Goal: Transaction & Acquisition: Purchase product/service

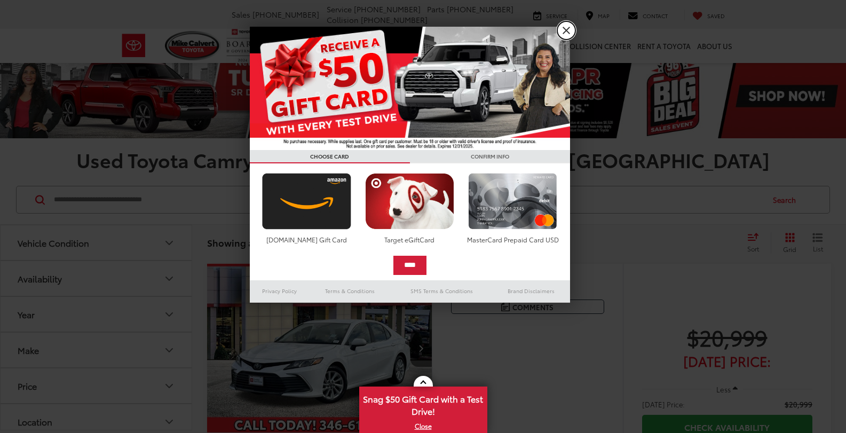
click at [569, 29] on link "X" at bounding box center [566, 30] width 18 height 18
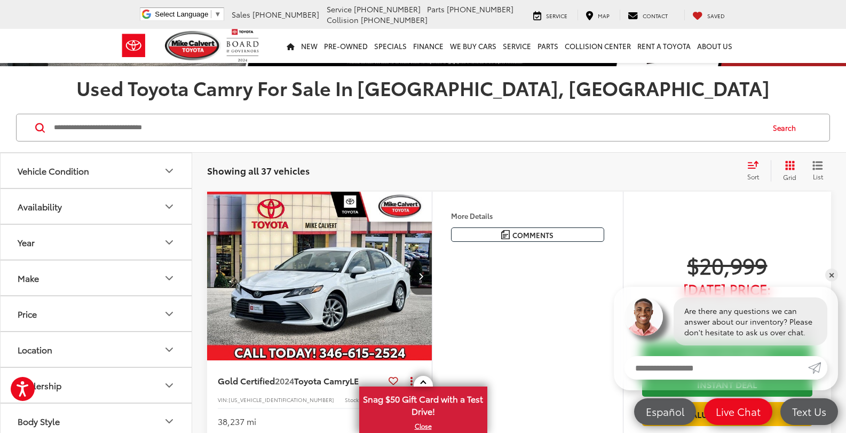
scroll to position [107, 0]
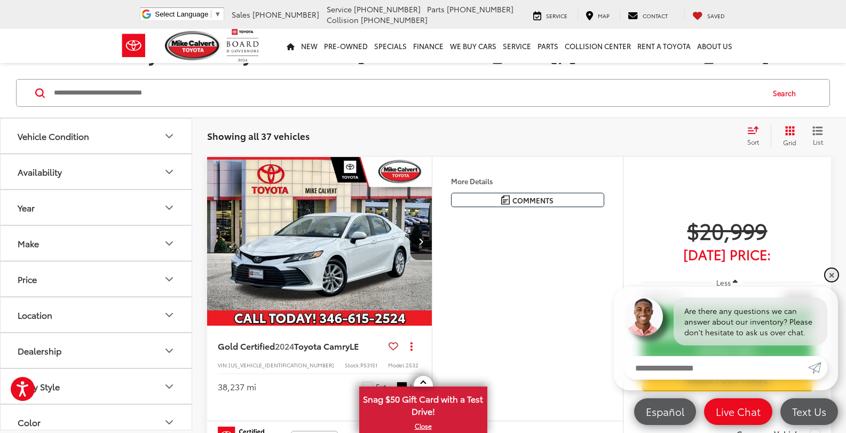
click at [828, 275] on link "✕" at bounding box center [831, 275] width 13 height 13
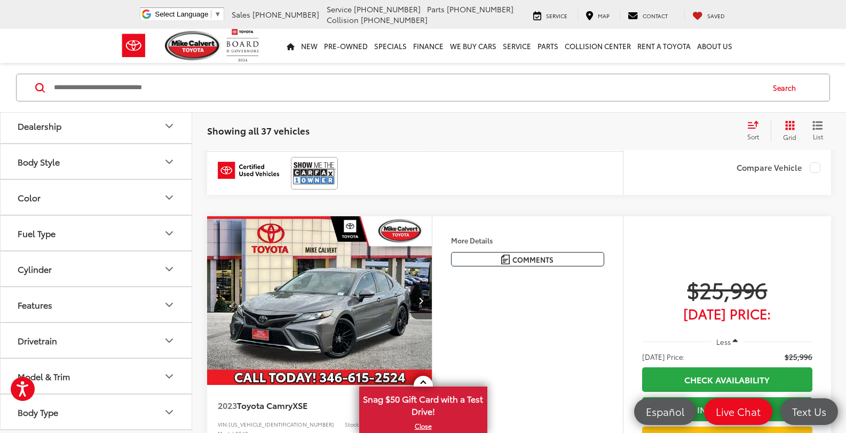
scroll to position [374, 0]
click at [83, 377] on button "Model & Trim" at bounding box center [97, 376] width 192 height 35
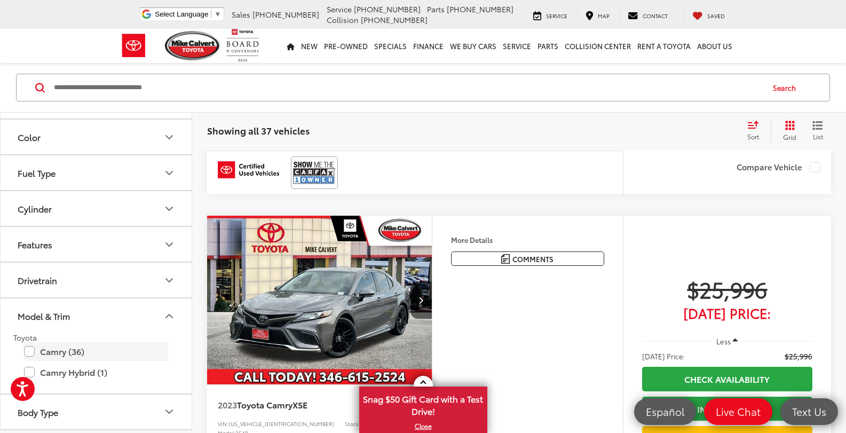
click at [29, 351] on label "Camry (36)" at bounding box center [96, 351] width 144 height 19
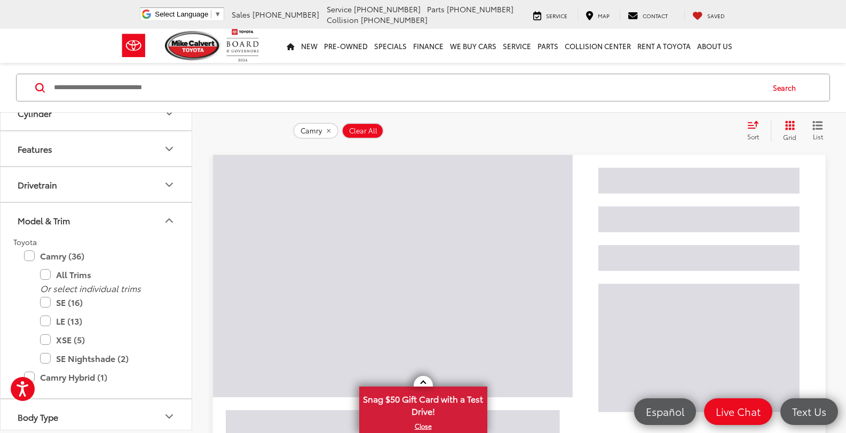
scroll to position [380, 0]
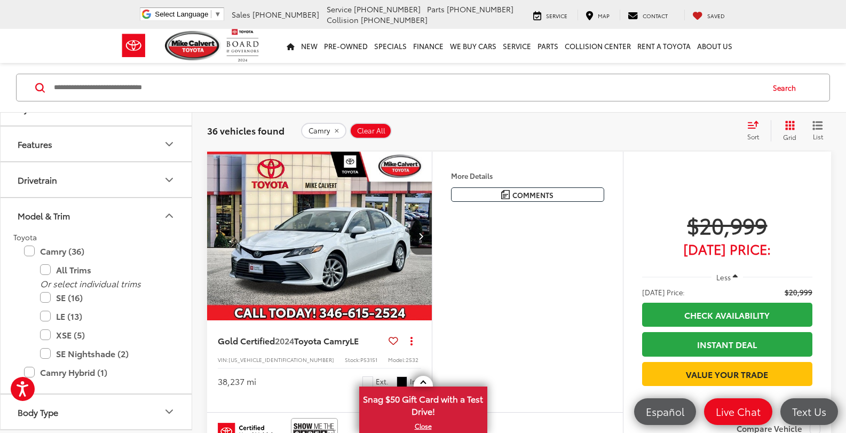
click at [166, 216] on icon "Model & Trim" at bounding box center [169, 215] width 13 height 13
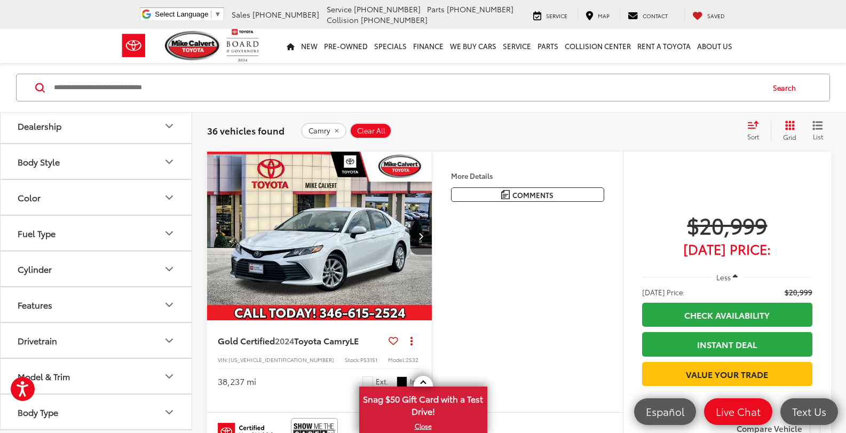
click at [172, 305] on icon "Features" at bounding box center [169, 304] width 13 height 13
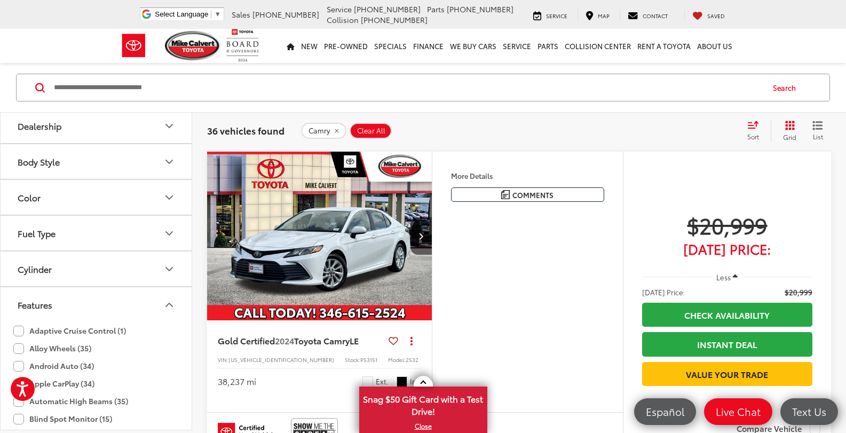
click at [171, 305] on icon "Features" at bounding box center [169, 304] width 6 height 3
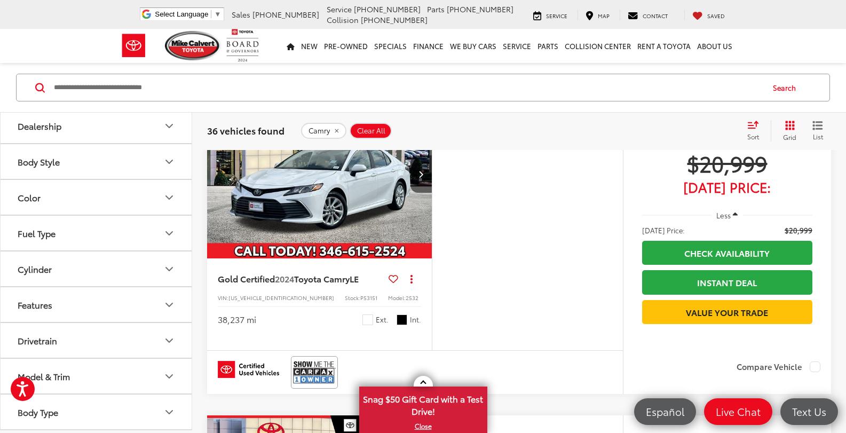
scroll to position [166, 0]
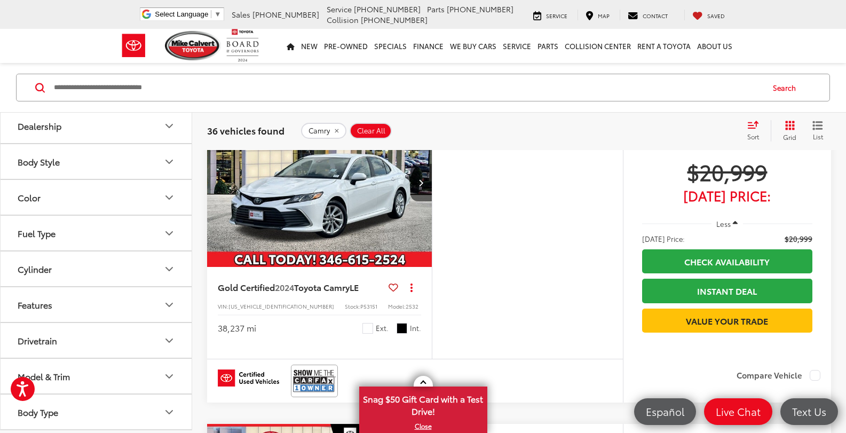
click at [162, 407] on button "Body Type" at bounding box center [97, 412] width 192 height 35
click at [165, 338] on icon "Body Type" at bounding box center [169, 339] width 13 height 13
click at [172, 330] on button "Drivetrain" at bounding box center [97, 340] width 192 height 35
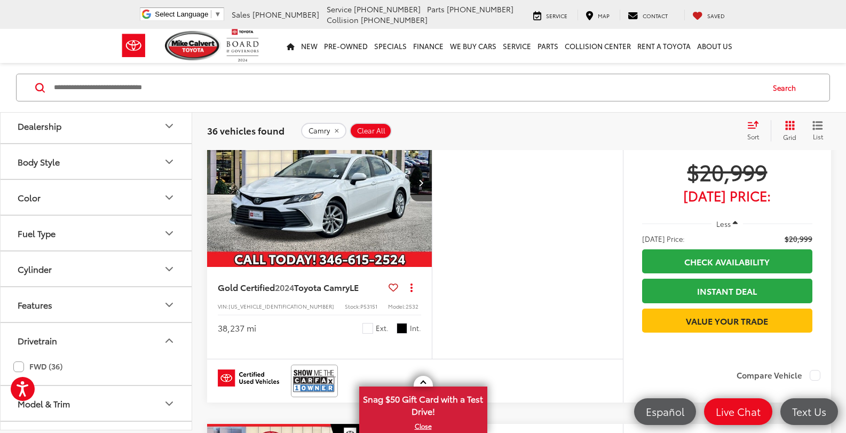
click at [172, 330] on button "Drivetrain" at bounding box center [97, 340] width 192 height 35
click at [171, 308] on icon "Features" at bounding box center [169, 304] width 13 height 13
click at [170, 268] on icon "Cylinder" at bounding box center [169, 269] width 13 height 13
click at [170, 268] on icon "Cylinder" at bounding box center [169, 268] width 6 height 3
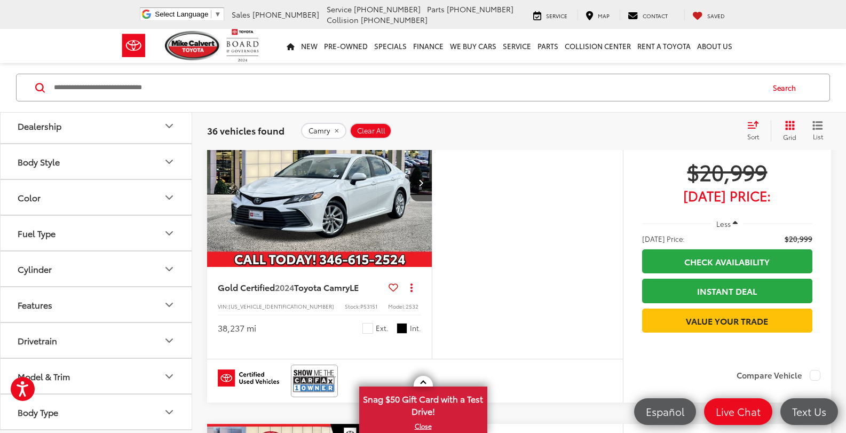
click at [169, 227] on icon "Fuel Type" at bounding box center [169, 233] width 13 height 13
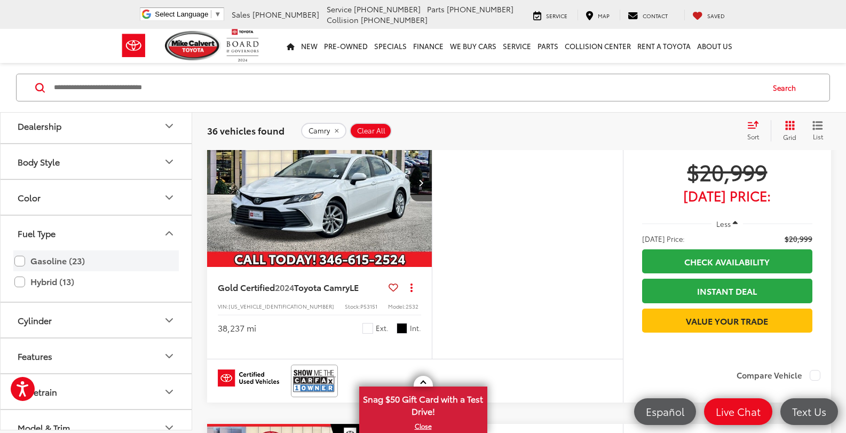
click at [19, 261] on label "Gasoline (23)" at bounding box center [95, 260] width 163 height 19
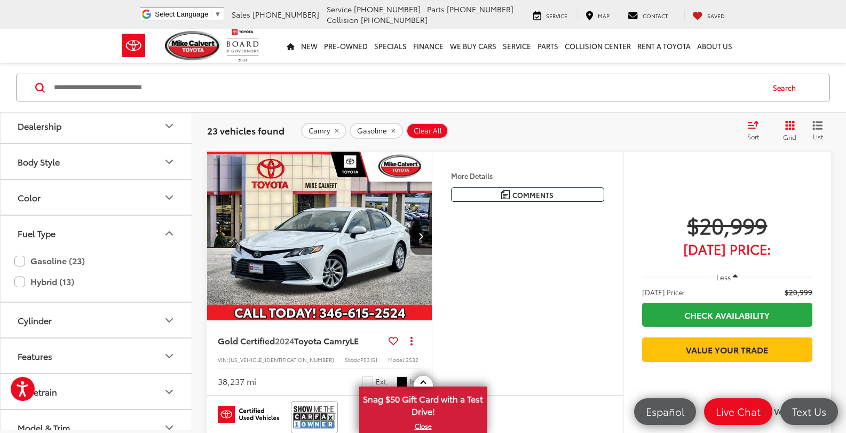
click at [170, 227] on div "Fuel Type" at bounding box center [169, 233] width 13 height 13
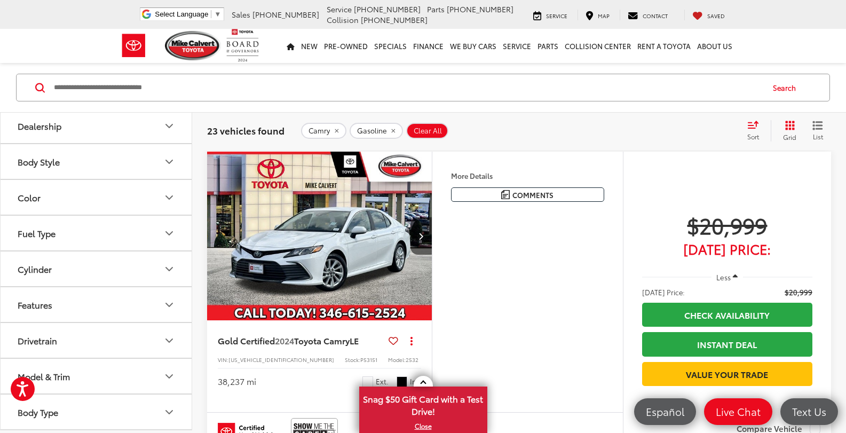
click at [168, 195] on icon "Color" at bounding box center [169, 197] width 13 height 13
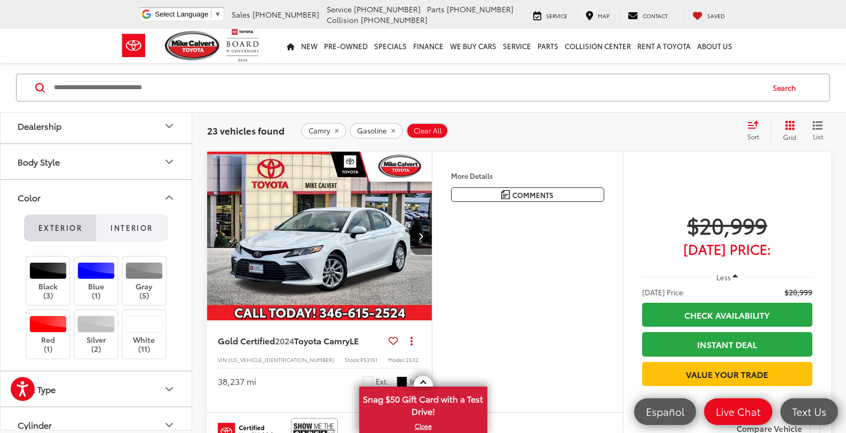
click at [134, 223] on span "Interior" at bounding box center [132, 228] width 42 height 10
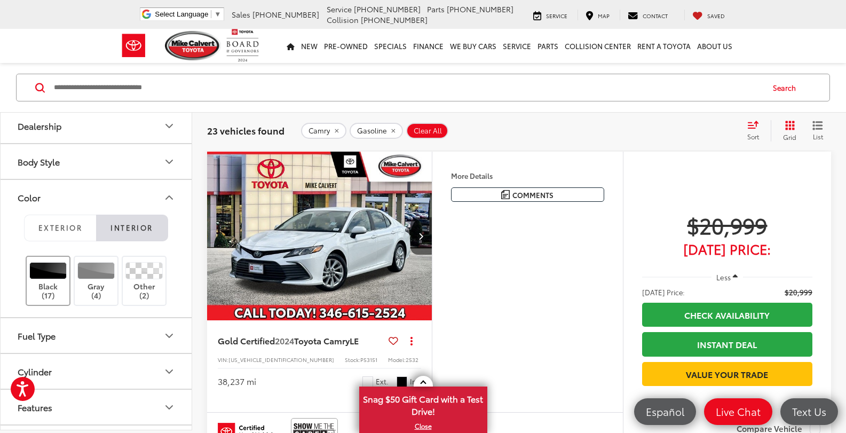
click at [44, 273] on div at bounding box center [48, 270] width 38 height 17
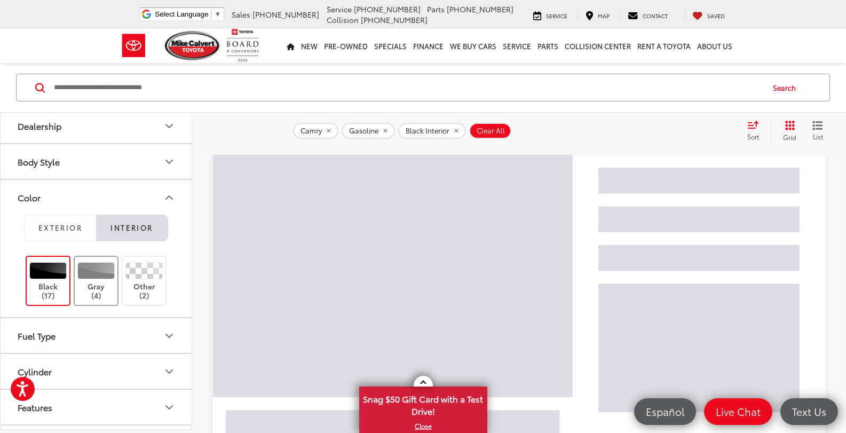
click at [99, 272] on div at bounding box center [96, 270] width 38 height 17
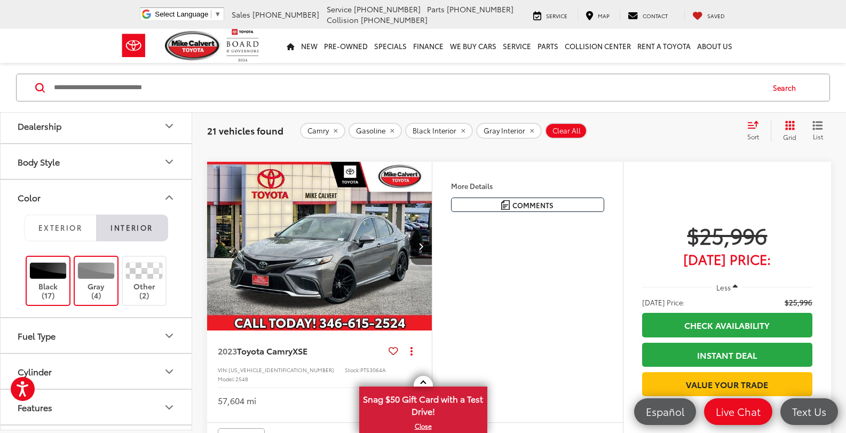
scroll to position [432, 0]
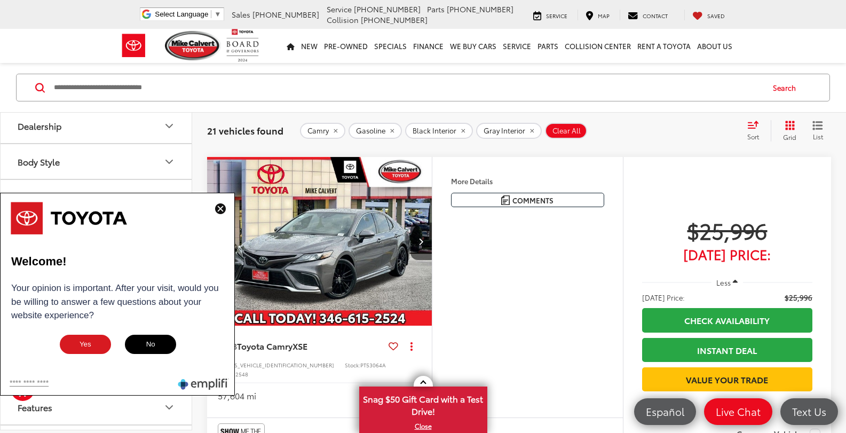
click at [219, 206] on img at bounding box center [220, 208] width 11 height 11
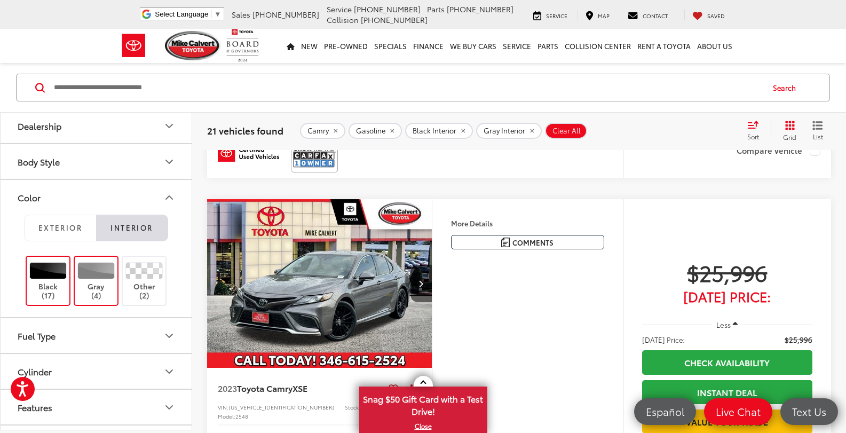
scroll to position [379, 0]
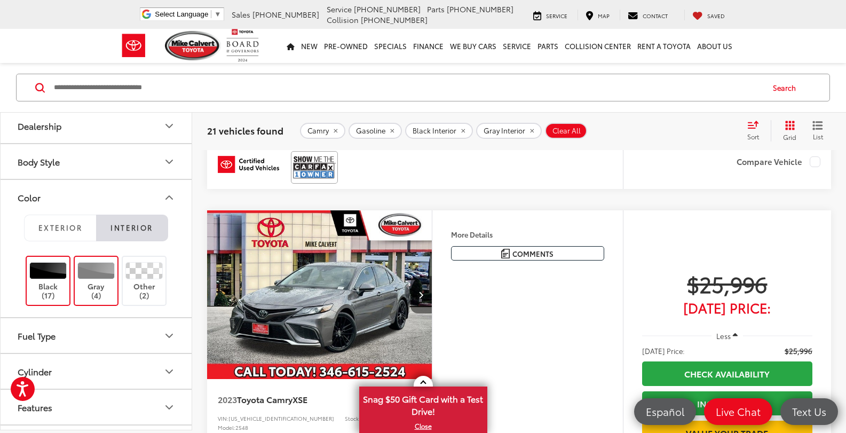
click at [426, 294] on button "Next image" at bounding box center [421, 294] width 21 height 37
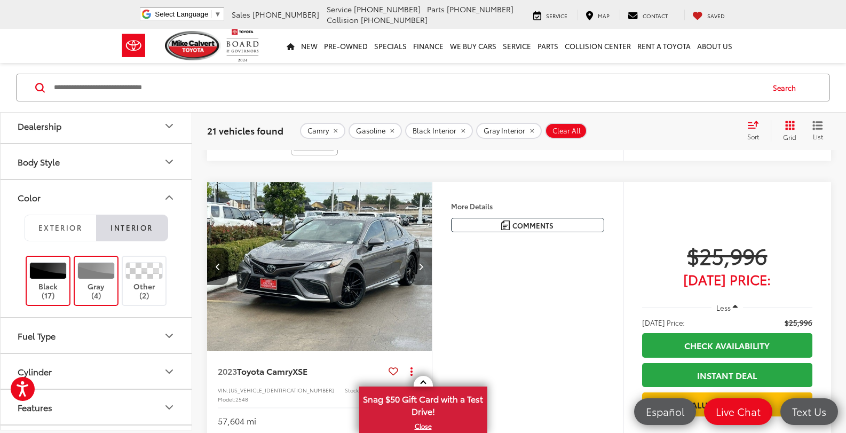
scroll to position [432, 0]
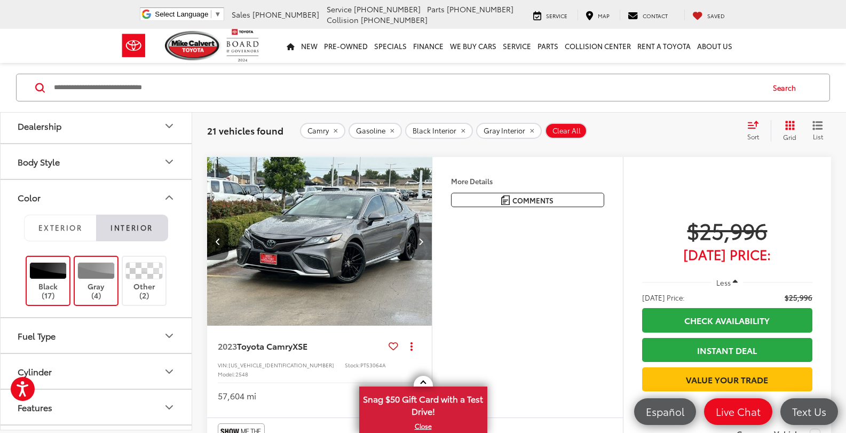
click at [421, 235] on button "Next image" at bounding box center [421, 241] width 21 height 37
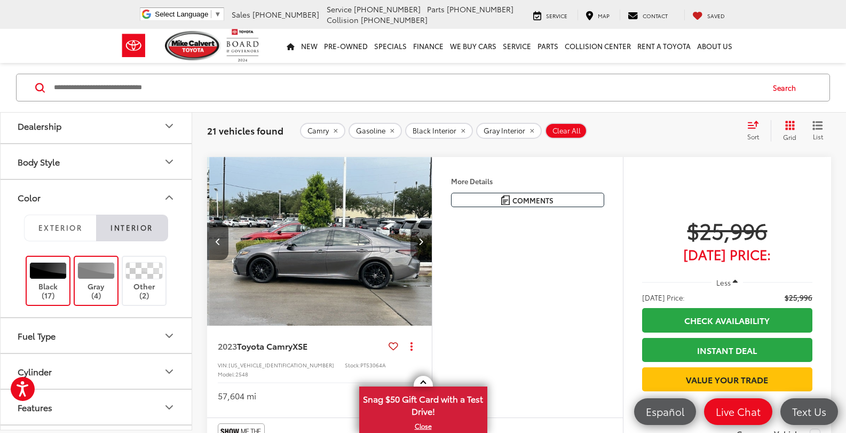
scroll to position [0, 452]
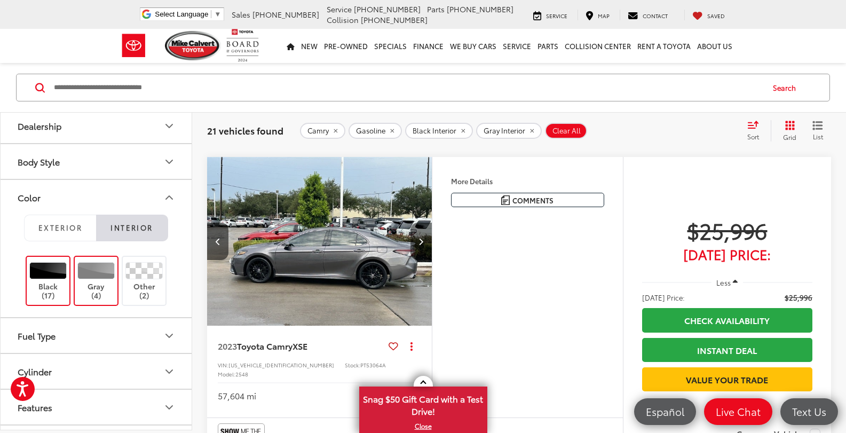
click at [421, 235] on button "Next image" at bounding box center [421, 241] width 21 height 37
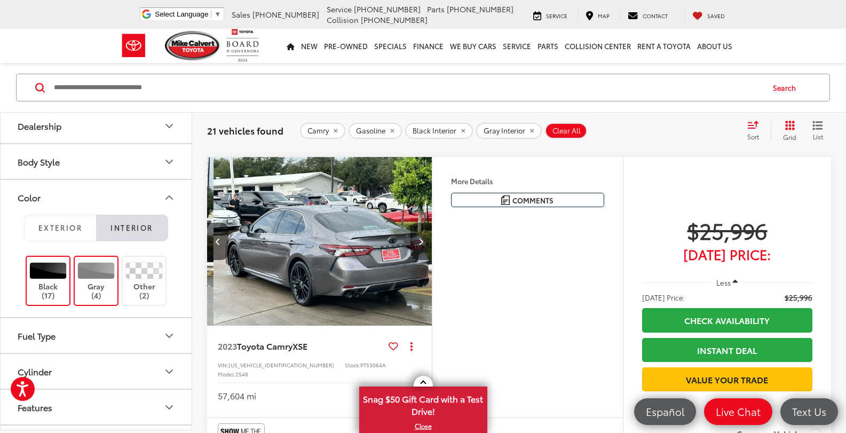
scroll to position [0, 679]
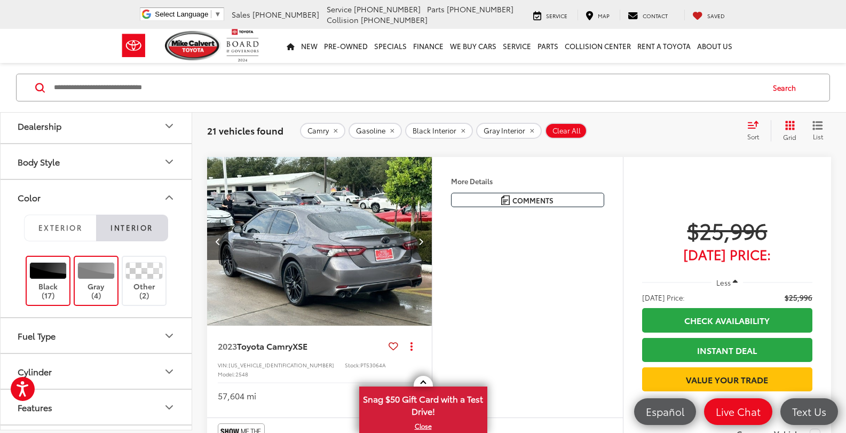
click at [421, 235] on button "Next image" at bounding box center [421, 241] width 21 height 37
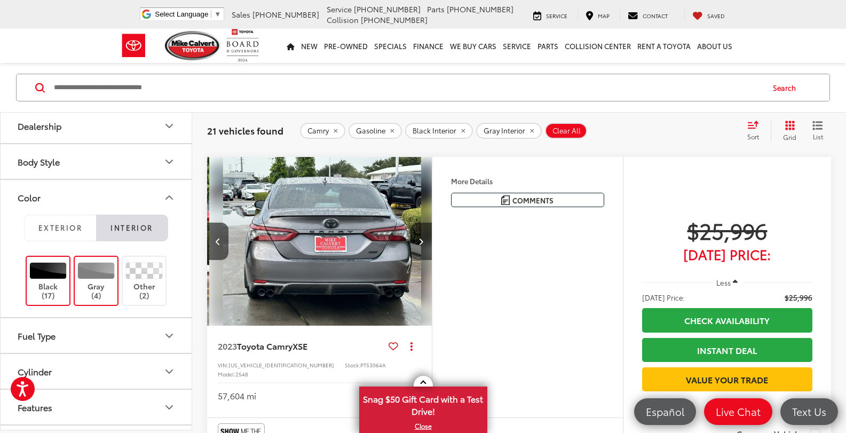
scroll to position [0, 905]
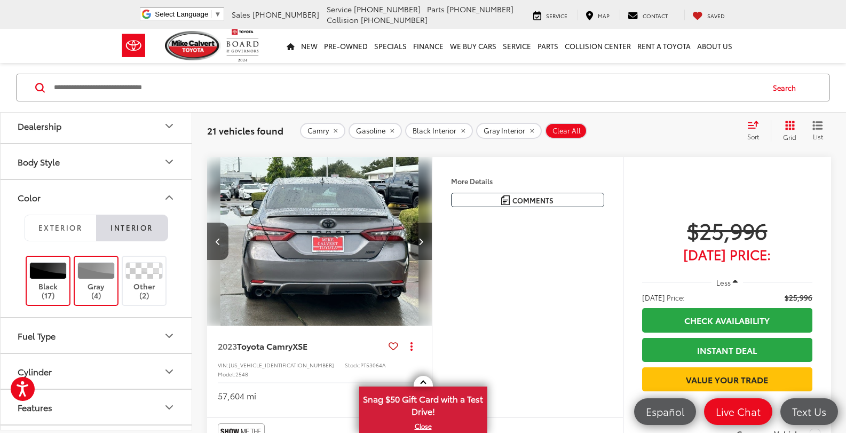
click at [421, 235] on button "Next image" at bounding box center [421, 241] width 21 height 37
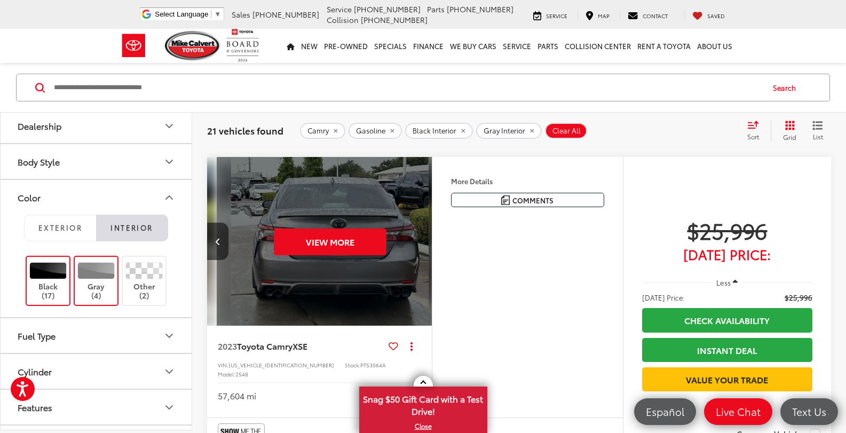
scroll to position [0, 1131]
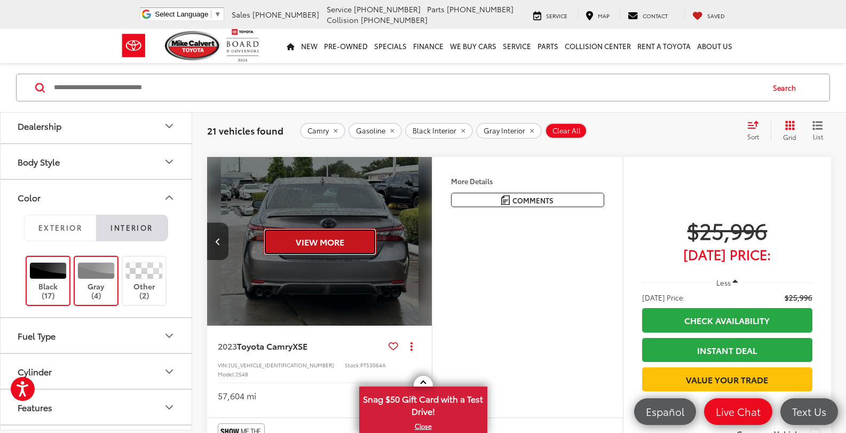
click at [333, 246] on button "View More" at bounding box center [320, 242] width 113 height 27
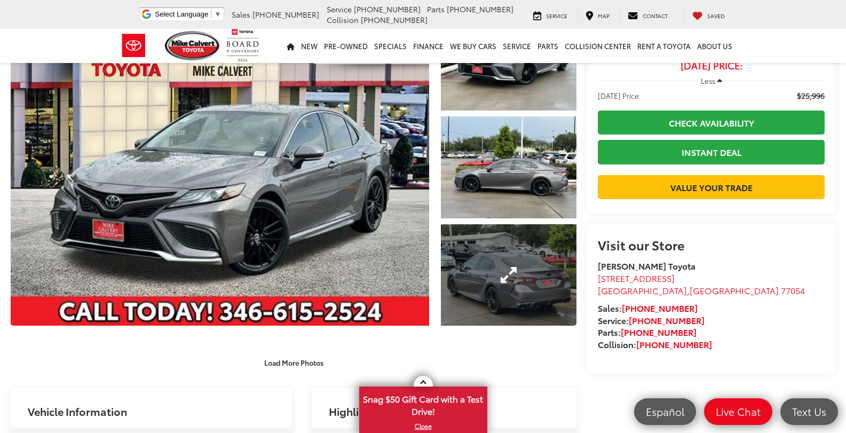
scroll to position [107, 0]
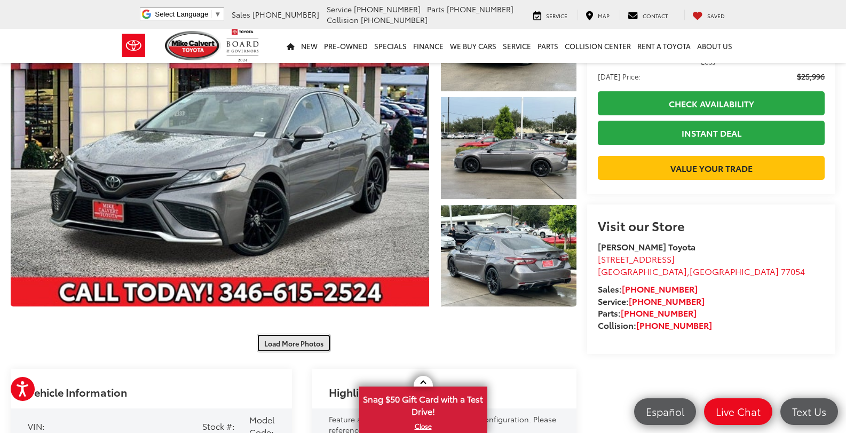
click at [270, 351] on button "Load More Photos" at bounding box center [294, 343] width 74 height 19
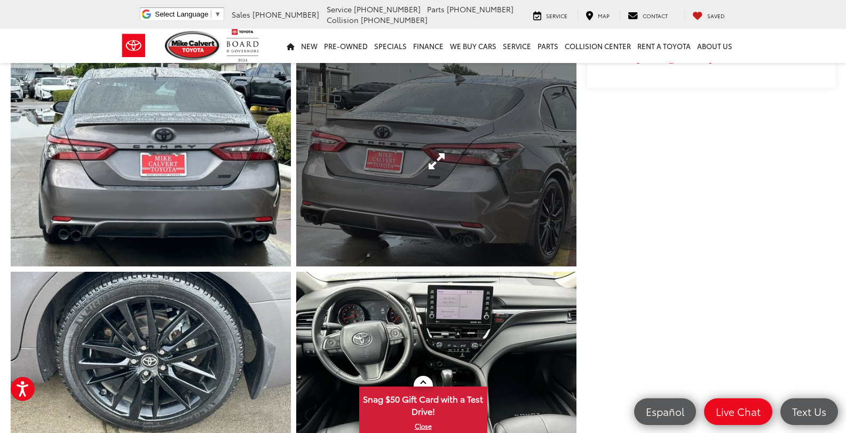
scroll to position [374, 0]
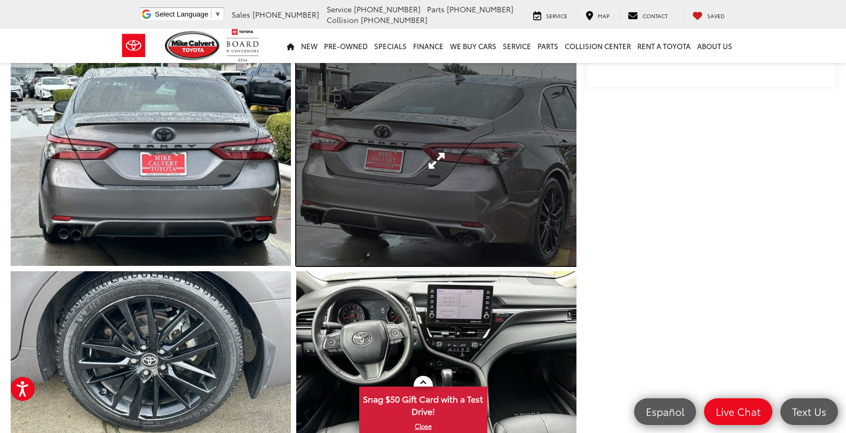
click at [369, 205] on link "Expand Photo 5" at bounding box center [436, 161] width 280 height 210
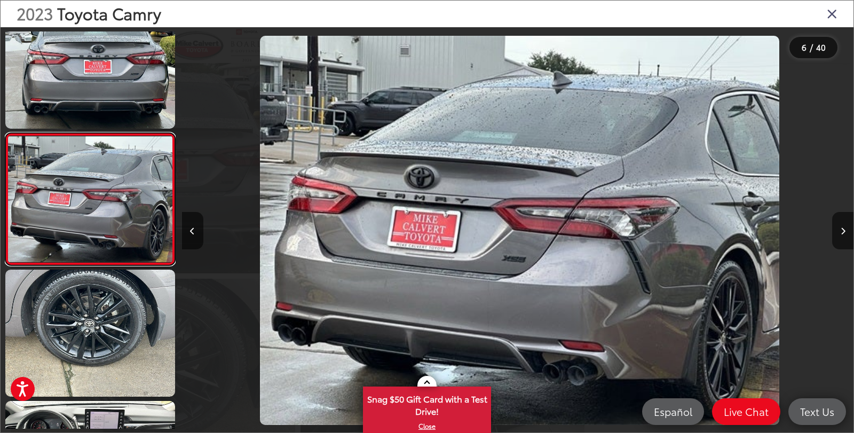
scroll to position [0, 3359]
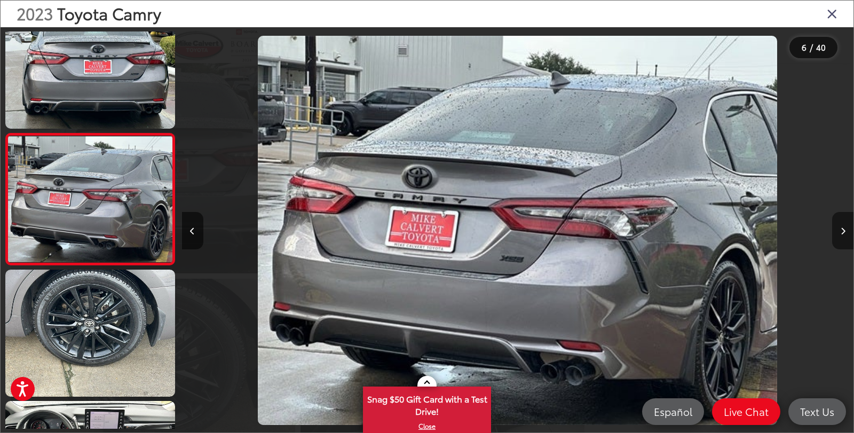
click at [840, 226] on button "Next image" at bounding box center [842, 230] width 21 height 37
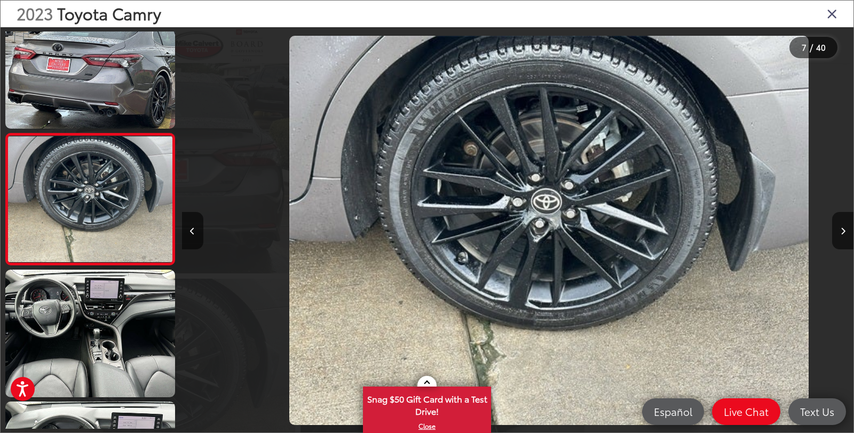
scroll to position [0, 4031]
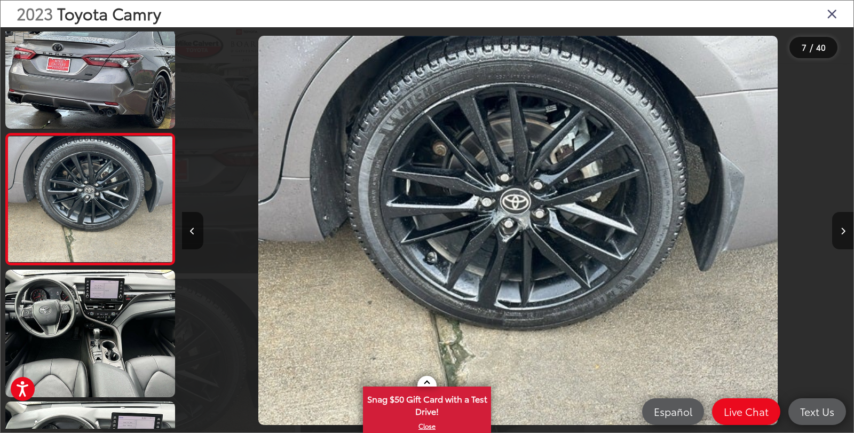
click at [843, 226] on button "Next image" at bounding box center [842, 230] width 21 height 37
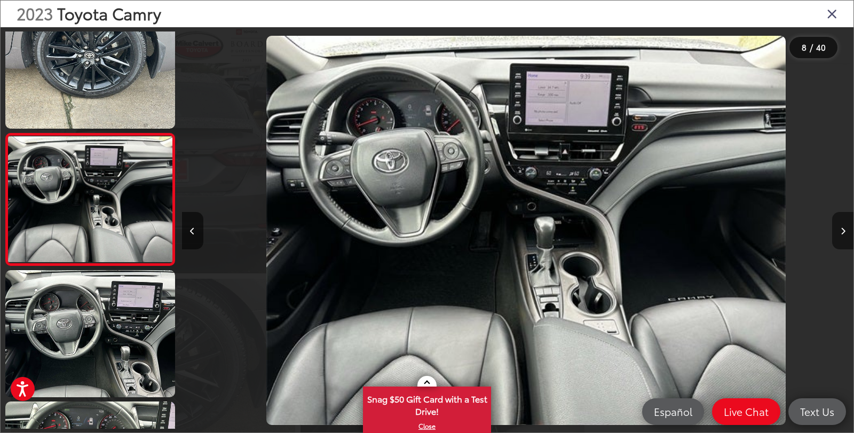
scroll to position [0, 4703]
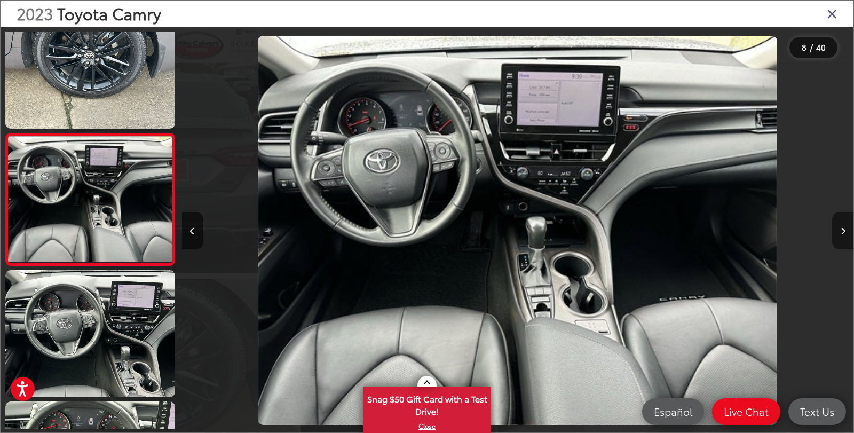
click at [843, 226] on button "Next image" at bounding box center [842, 230] width 21 height 37
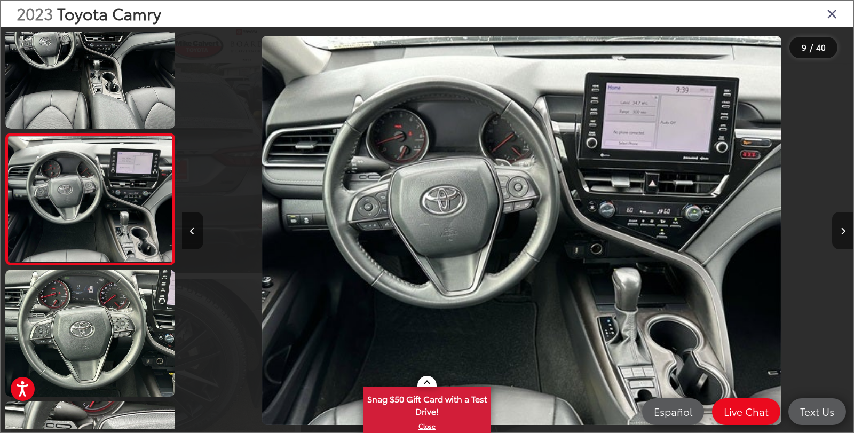
scroll to position [0, 5375]
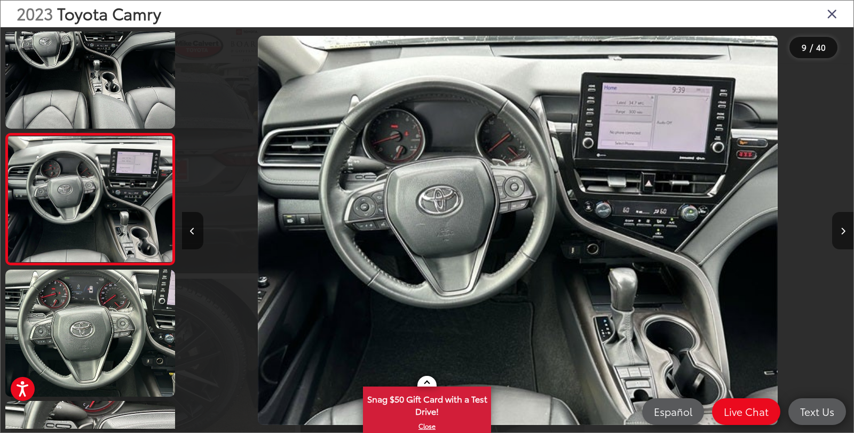
click at [843, 226] on button "Next image" at bounding box center [842, 230] width 21 height 37
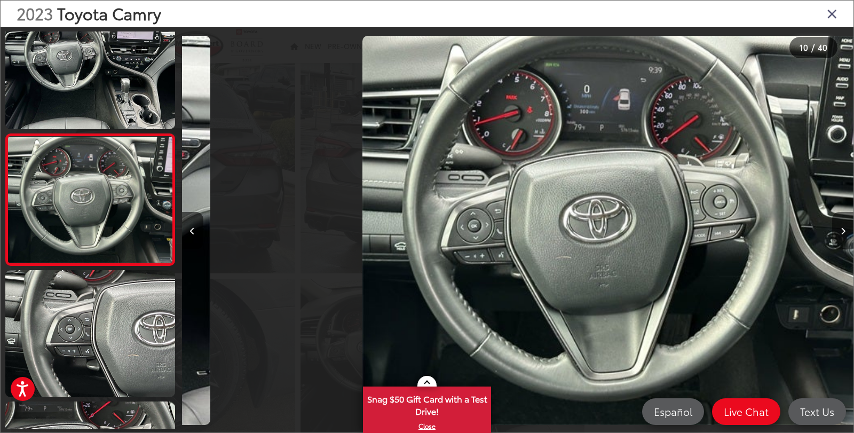
scroll to position [1082, 0]
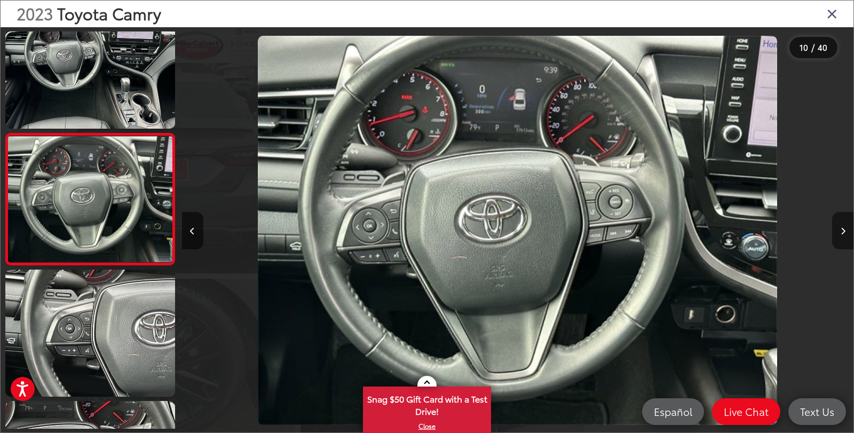
click at [843, 226] on button "Next image" at bounding box center [842, 230] width 21 height 37
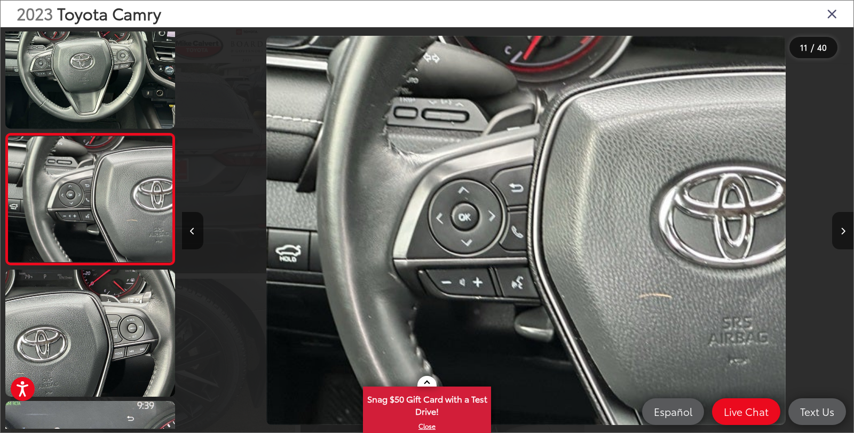
scroll to position [0, 6719]
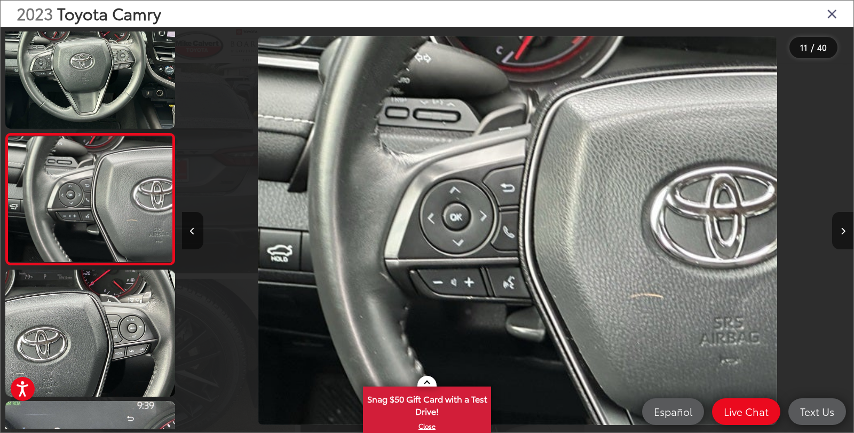
click at [843, 226] on button "Next image" at bounding box center [842, 230] width 21 height 37
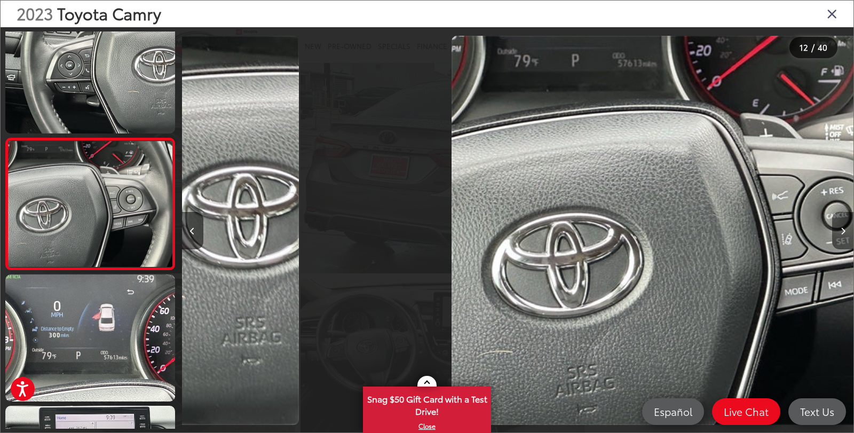
scroll to position [1345, 0]
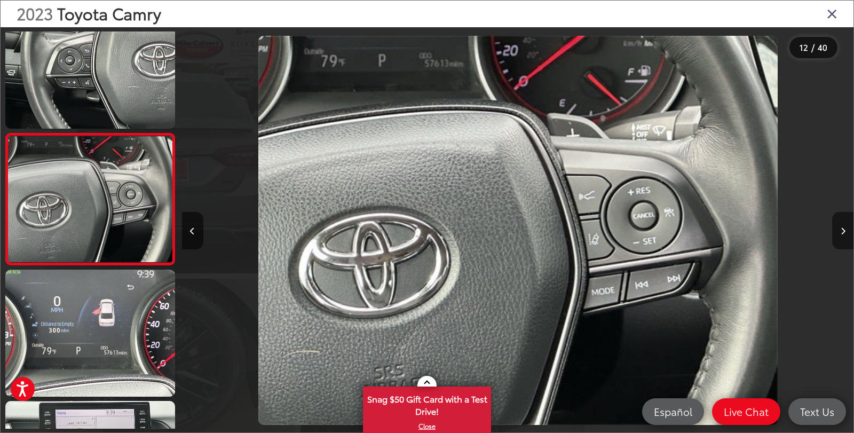
click at [843, 226] on button "Next image" at bounding box center [842, 230] width 21 height 37
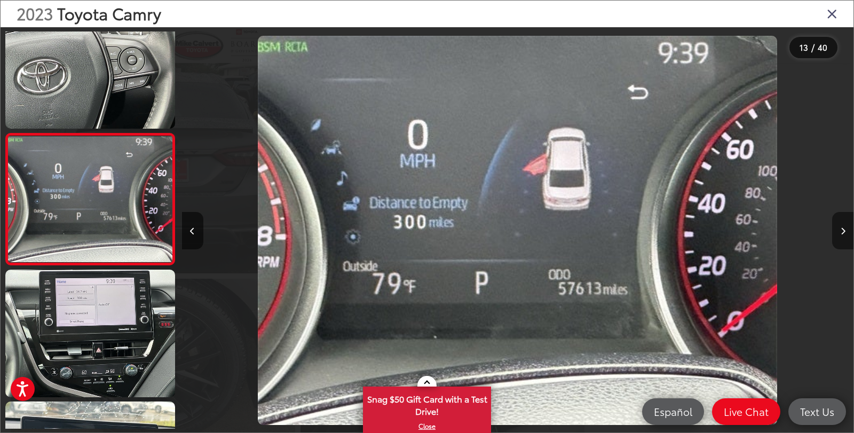
click at [843, 226] on button "Next image" at bounding box center [842, 230] width 21 height 37
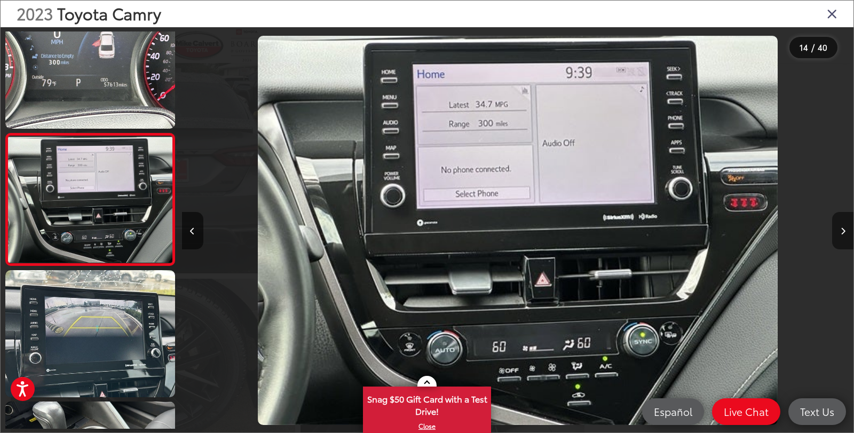
click at [843, 226] on button "Next image" at bounding box center [842, 230] width 21 height 37
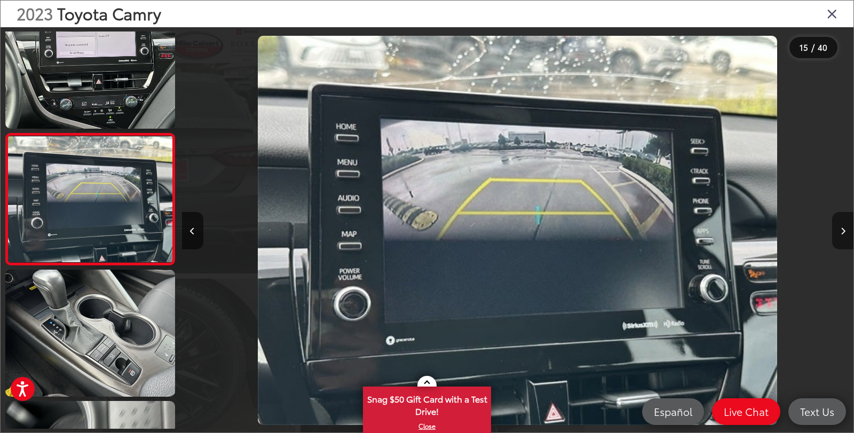
click at [843, 226] on button "Next image" at bounding box center [842, 230] width 21 height 37
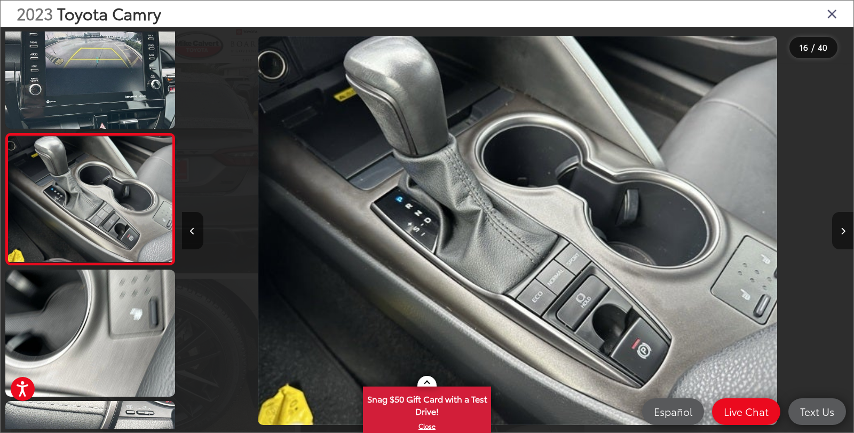
click at [843, 226] on button "Next image" at bounding box center [842, 230] width 21 height 37
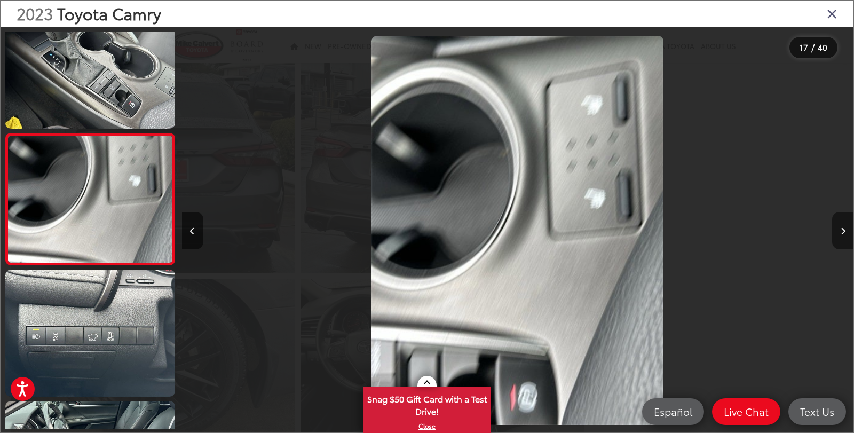
click at [843, 226] on button "Next image" at bounding box center [842, 230] width 21 height 37
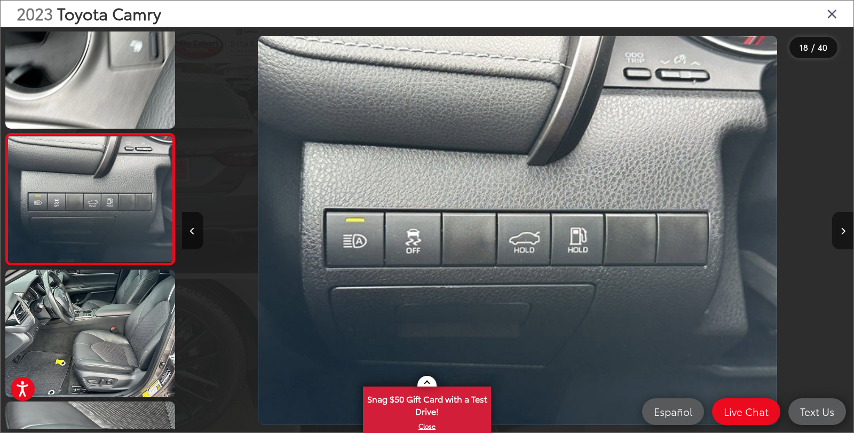
click at [843, 226] on button "Next image" at bounding box center [842, 230] width 21 height 37
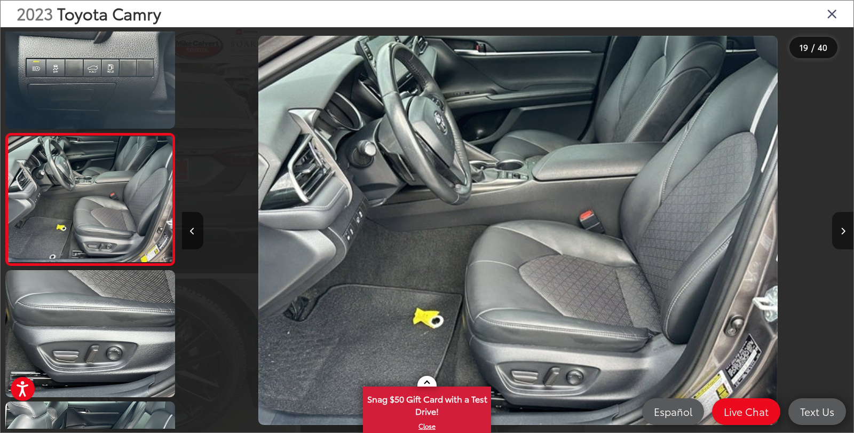
click at [843, 226] on button "Next image" at bounding box center [842, 230] width 21 height 37
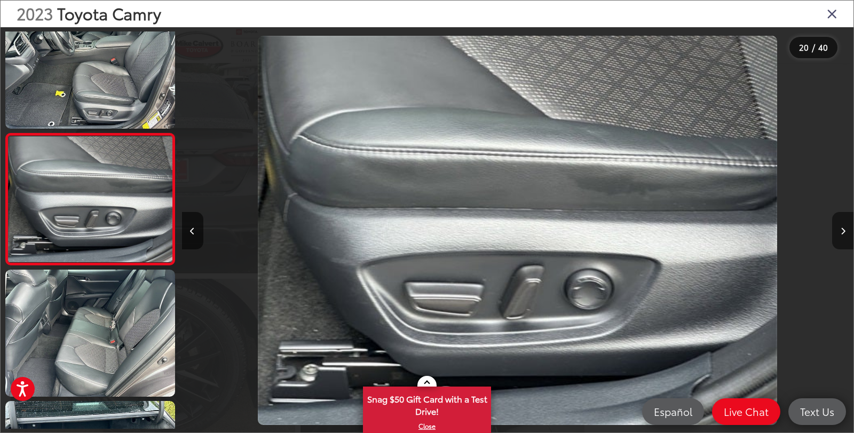
click at [843, 226] on button "Next image" at bounding box center [842, 230] width 21 height 37
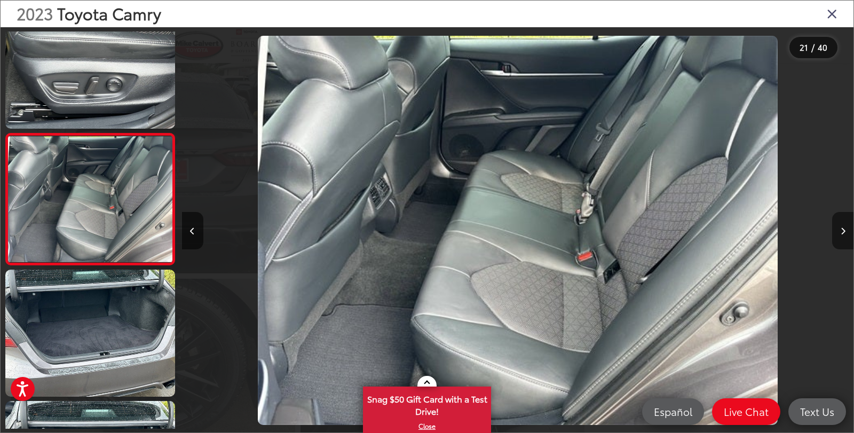
click at [843, 226] on button "Next image" at bounding box center [842, 230] width 21 height 37
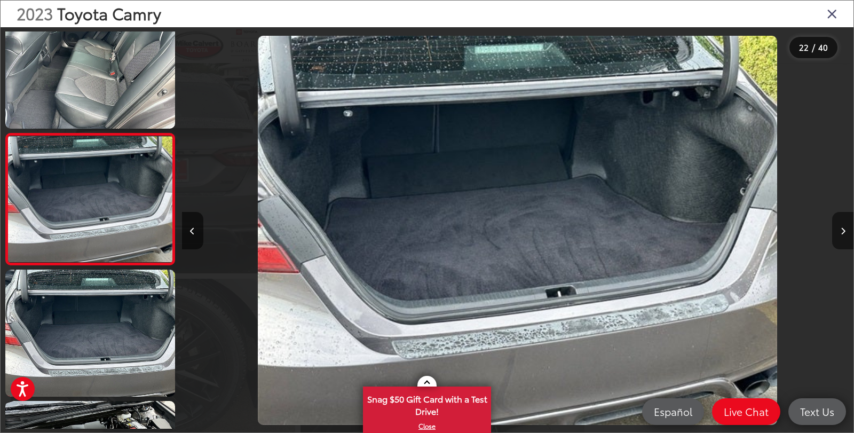
click at [843, 226] on button "Next image" at bounding box center [842, 230] width 21 height 37
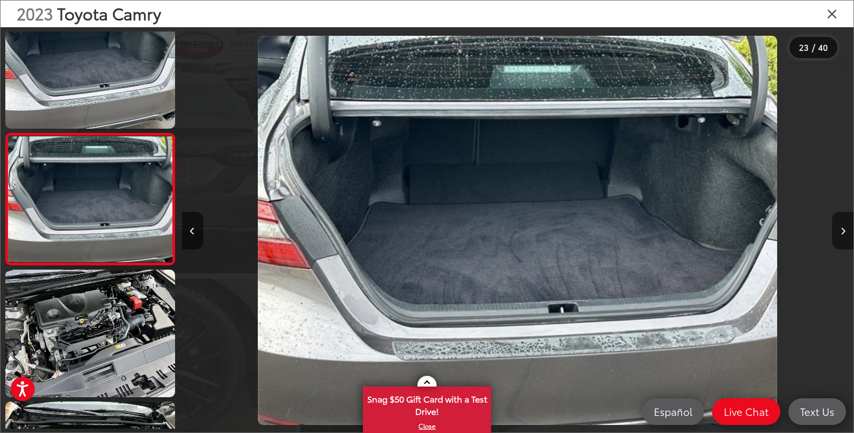
click at [843, 226] on button "Next image" at bounding box center [842, 230] width 21 height 37
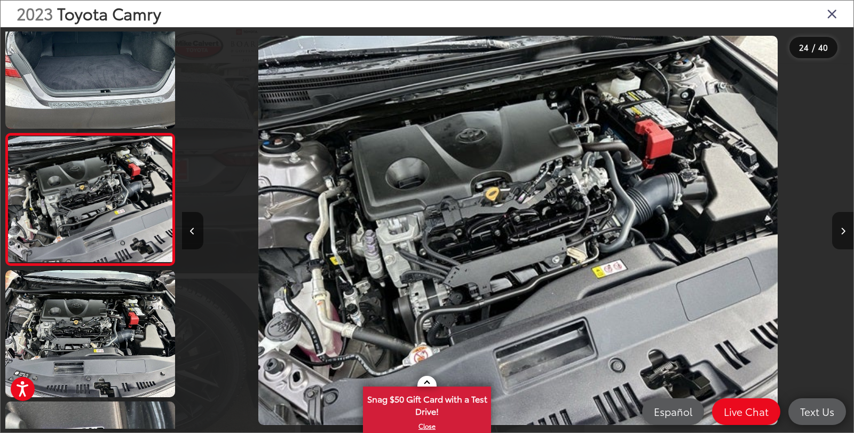
click at [843, 226] on button "Next image" at bounding box center [842, 230] width 21 height 37
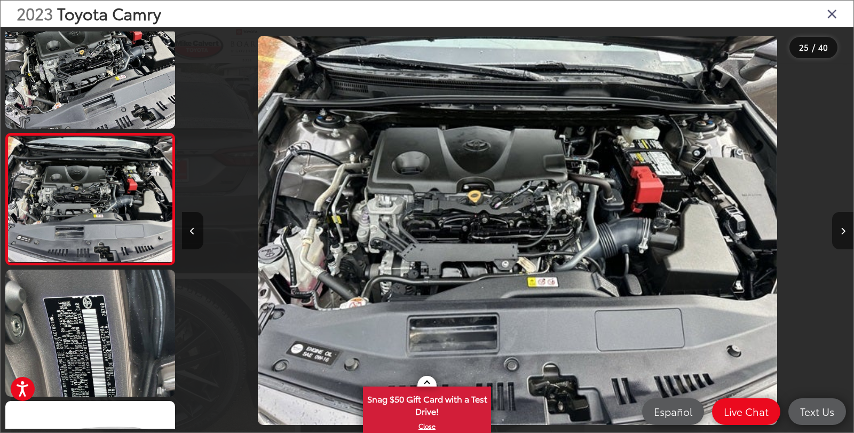
click at [843, 226] on button "Next image" at bounding box center [842, 230] width 21 height 37
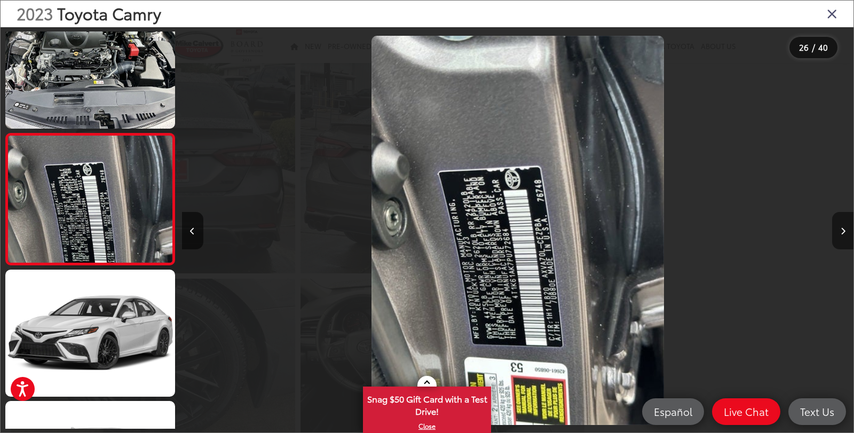
click at [843, 226] on button "Next image" at bounding box center [842, 230] width 21 height 37
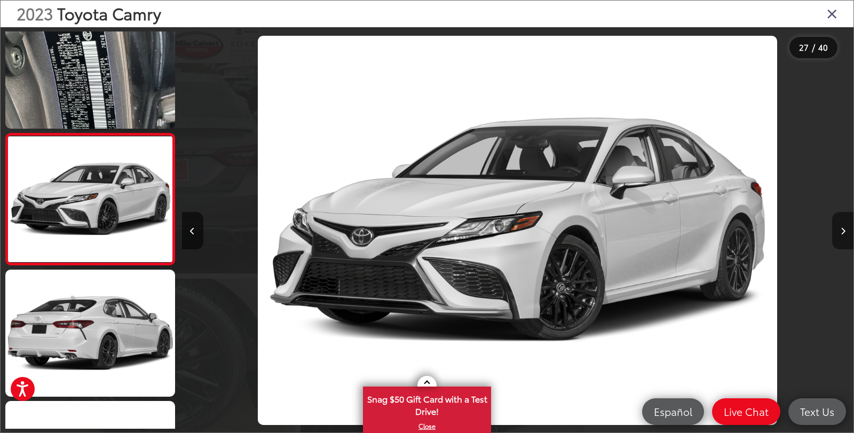
click at [843, 226] on button "Next image" at bounding box center [842, 230] width 21 height 37
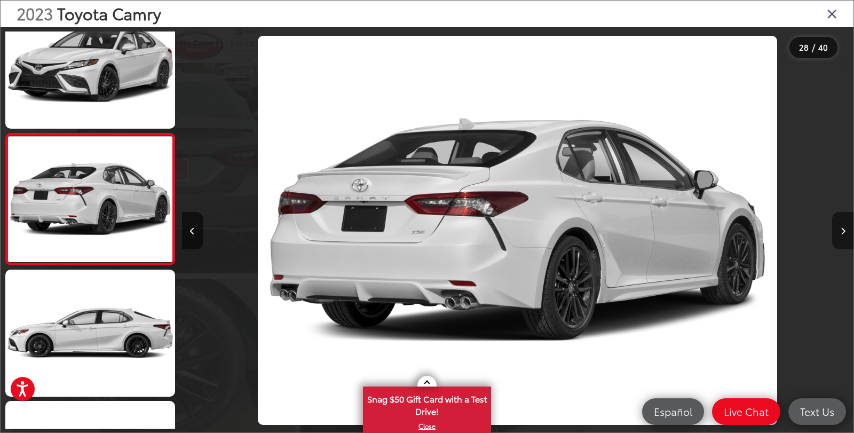
click at [843, 226] on button "Next image" at bounding box center [842, 230] width 21 height 37
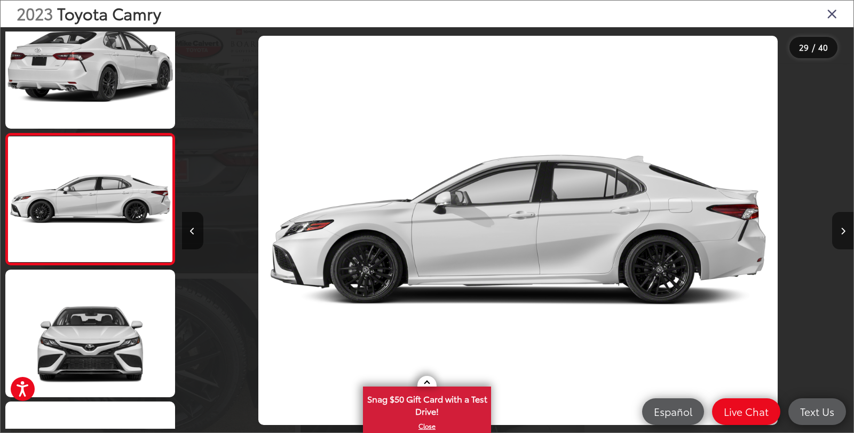
click at [843, 226] on button "Next image" at bounding box center [842, 230] width 21 height 37
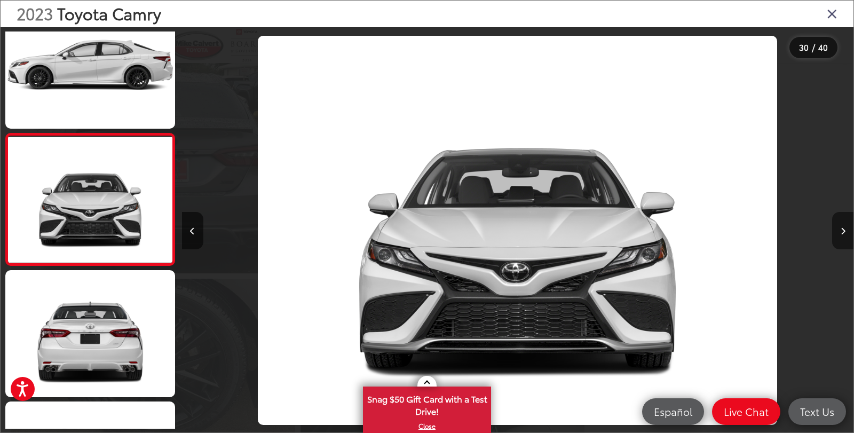
click at [843, 226] on button "Next image" at bounding box center [842, 230] width 21 height 37
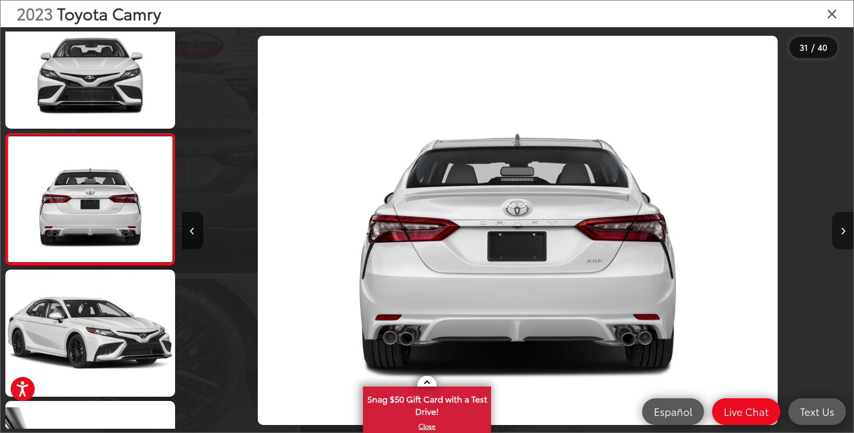
click at [843, 226] on button "Next image" at bounding box center [842, 230] width 21 height 37
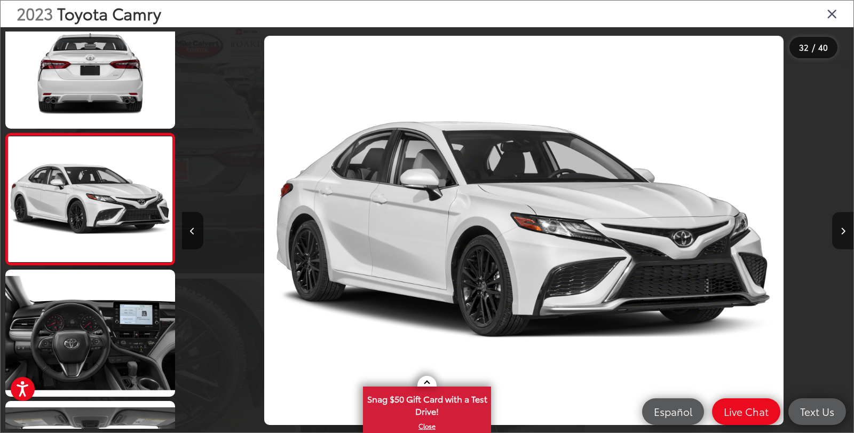
click at [843, 226] on button "Next image" at bounding box center [842, 230] width 21 height 37
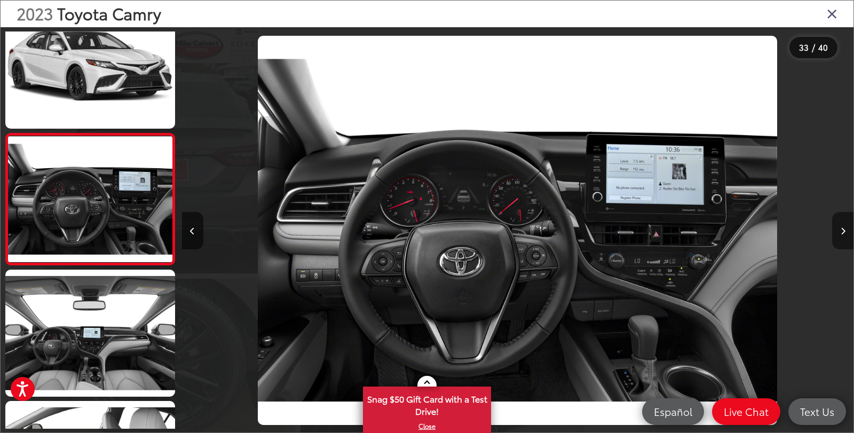
click at [843, 226] on button "Next image" at bounding box center [842, 230] width 21 height 37
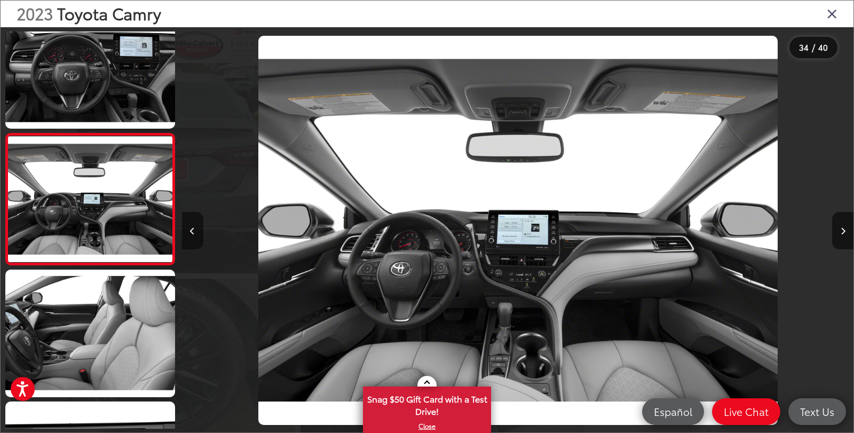
click at [198, 228] on button "Previous image" at bounding box center [192, 230] width 21 height 37
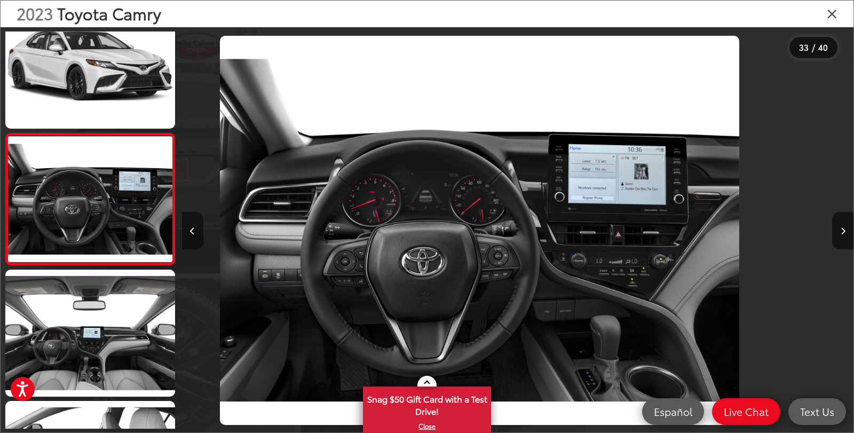
click at [198, 228] on button "Previous image" at bounding box center [192, 230] width 21 height 37
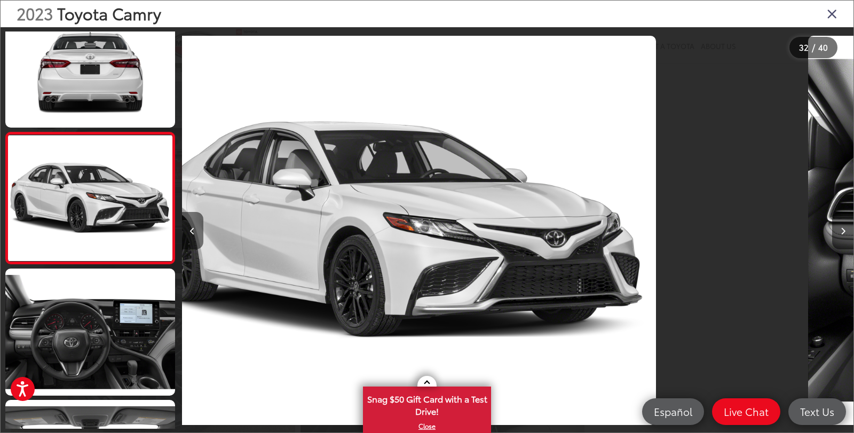
click at [198, 228] on button "Previous image" at bounding box center [192, 230] width 21 height 37
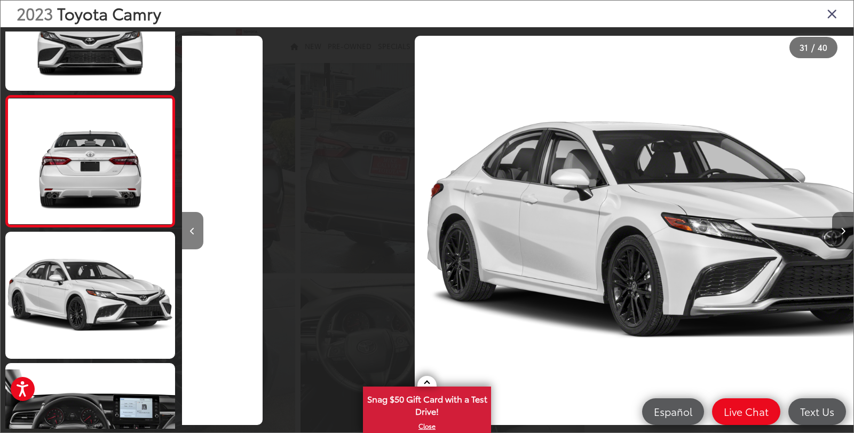
click at [198, 228] on button "Previous image" at bounding box center [192, 230] width 21 height 37
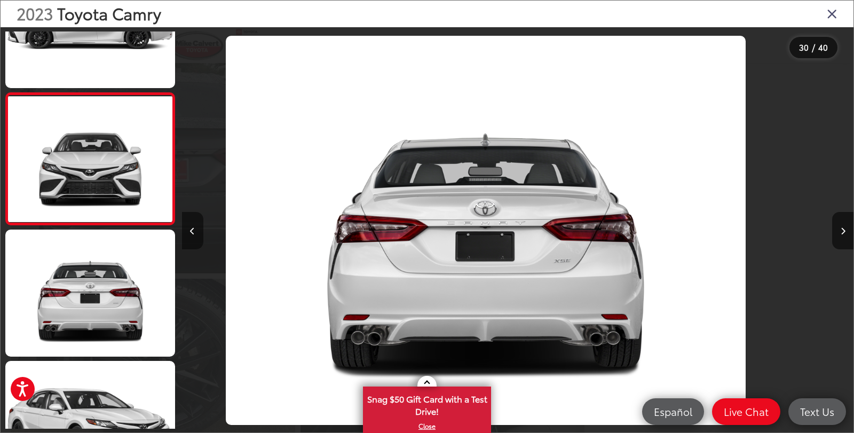
click at [198, 228] on button "Previous image" at bounding box center [192, 230] width 21 height 37
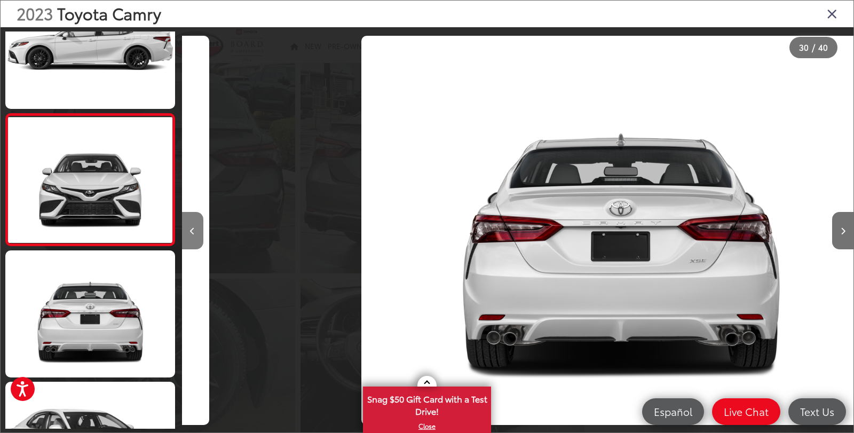
click at [198, 228] on button "Previous image" at bounding box center [192, 230] width 21 height 37
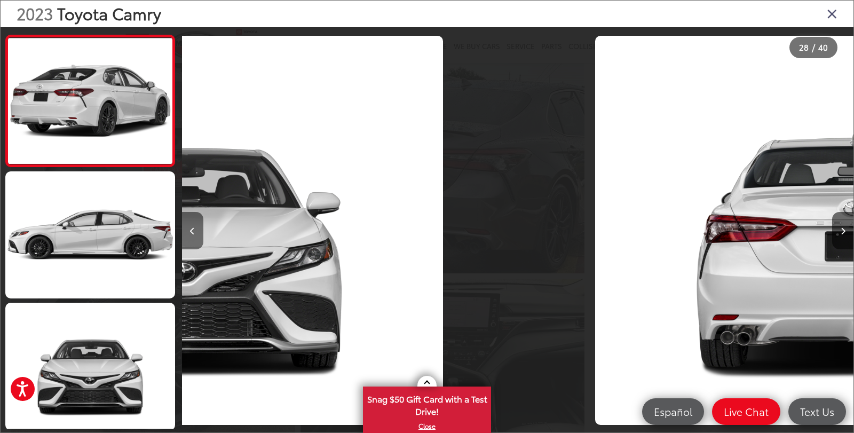
click at [198, 228] on button "Previous image" at bounding box center [192, 230] width 21 height 37
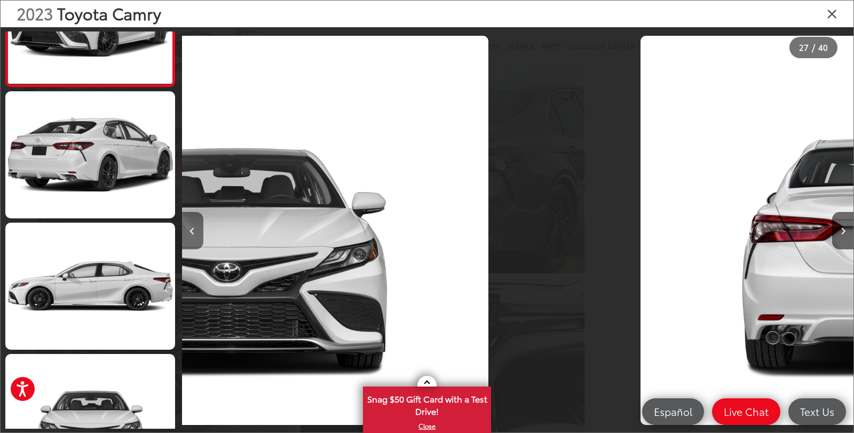
click at [198, 228] on button "Previous image" at bounding box center [192, 230] width 21 height 37
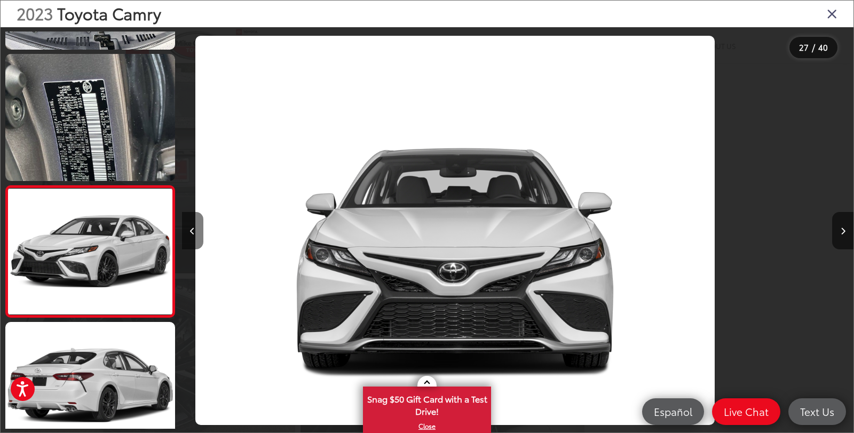
click at [198, 228] on button "Previous image" at bounding box center [192, 230] width 21 height 37
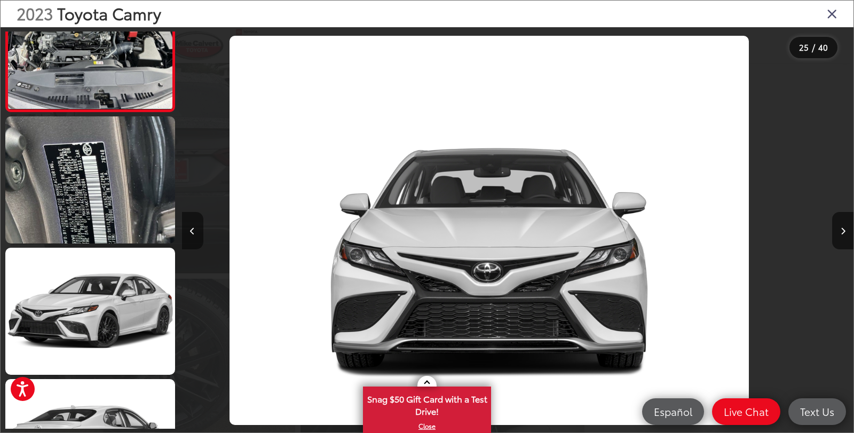
click at [198, 228] on button "Previous image" at bounding box center [192, 230] width 21 height 37
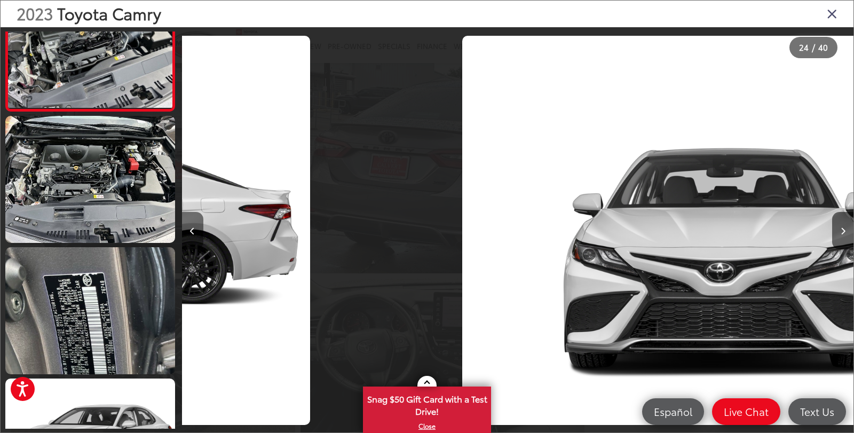
click at [198, 228] on button "Previous image" at bounding box center [192, 230] width 21 height 37
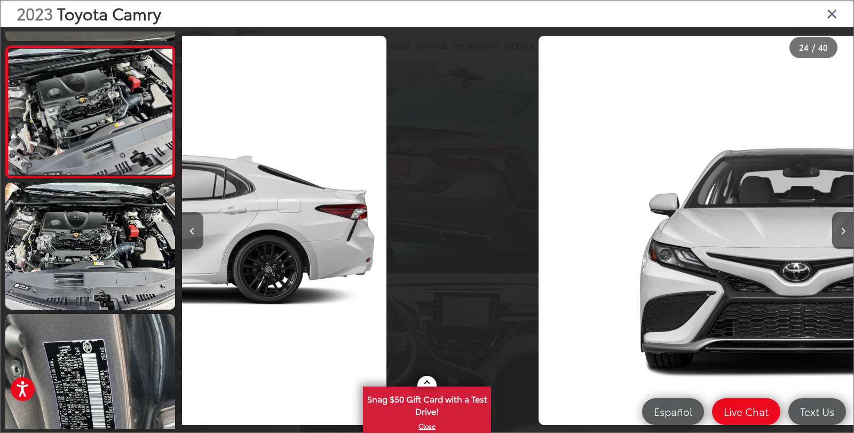
click at [198, 228] on button "Previous image" at bounding box center [192, 230] width 21 height 37
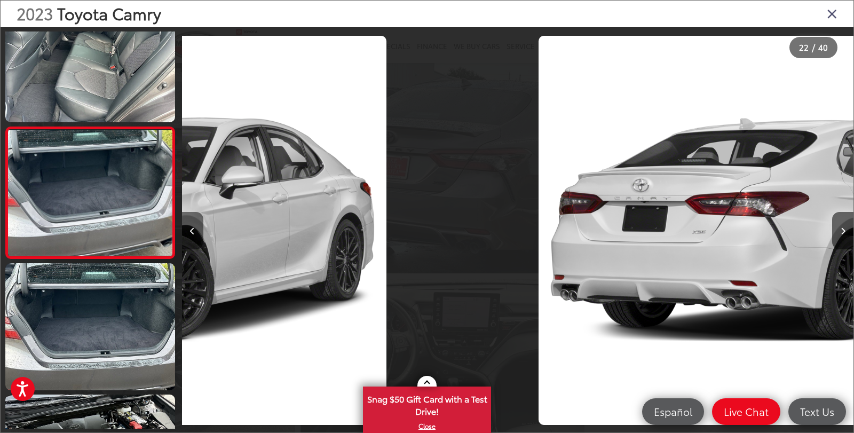
click at [198, 228] on button "Previous image" at bounding box center [192, 230] width 21 height 37
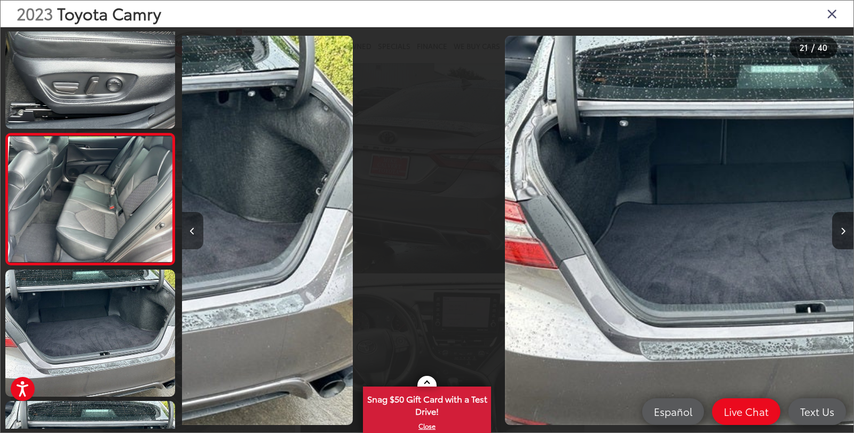
click at [198, 228] on button "Previous image" at bounding box center [192, 230] width 21 height 37
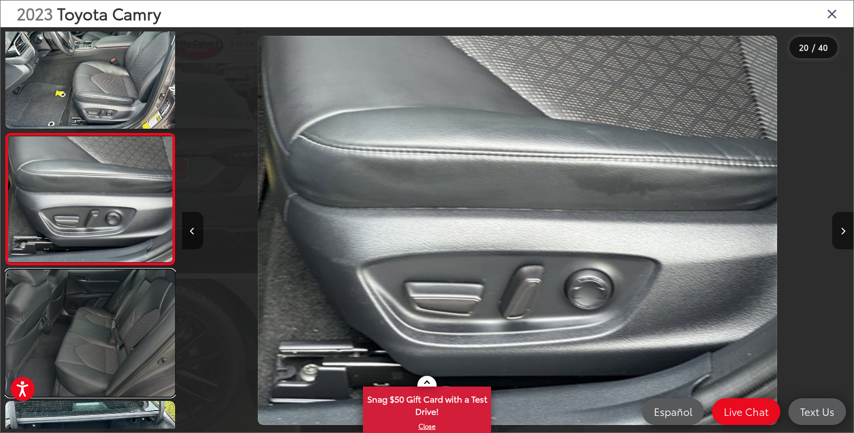
click at [112, 320] on link at bounding box center [90, 333] width 170 height 127
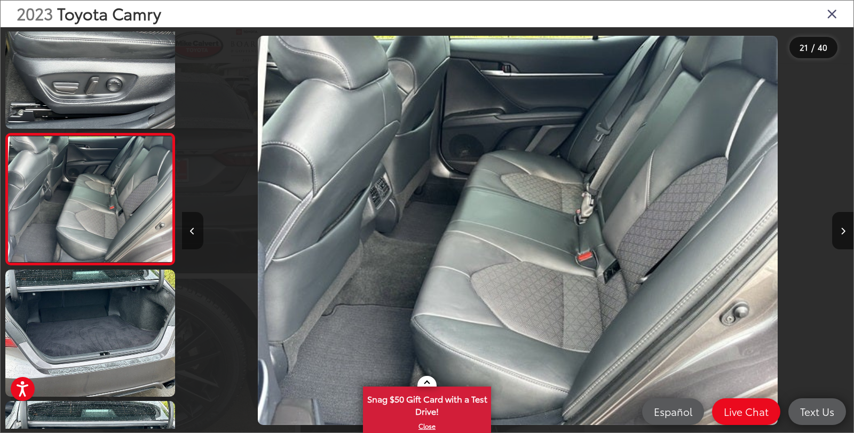
click at [192, 235] on button "Previous image" at bounding box center [192, 230] width 21 height 37
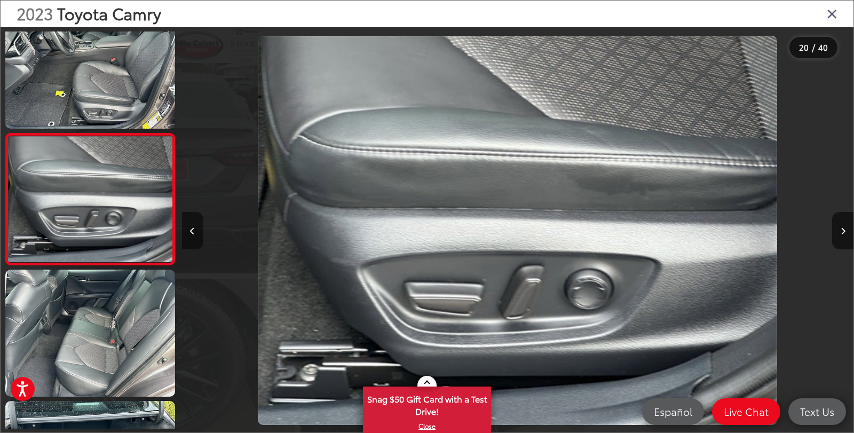
click at [192, 235] on button "Previous image" at bounding box center [192, 230] width 21 height 37
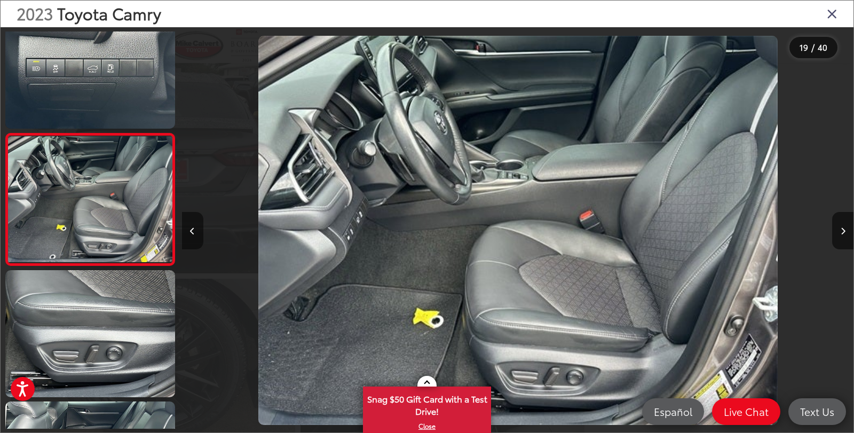
click at [192, 235] on button "Previous image" at bounding box center [192, 230] width 21 height 37
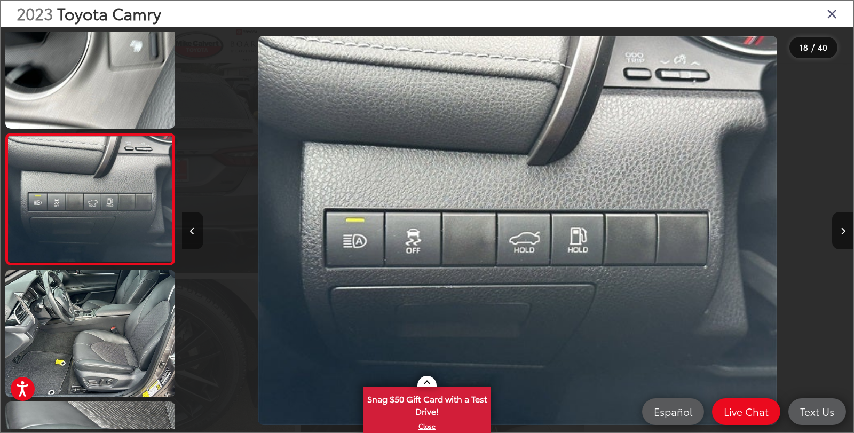
click at [192, 235] on button "Previous image" at bounding box center [192, 230] width 21 height 37
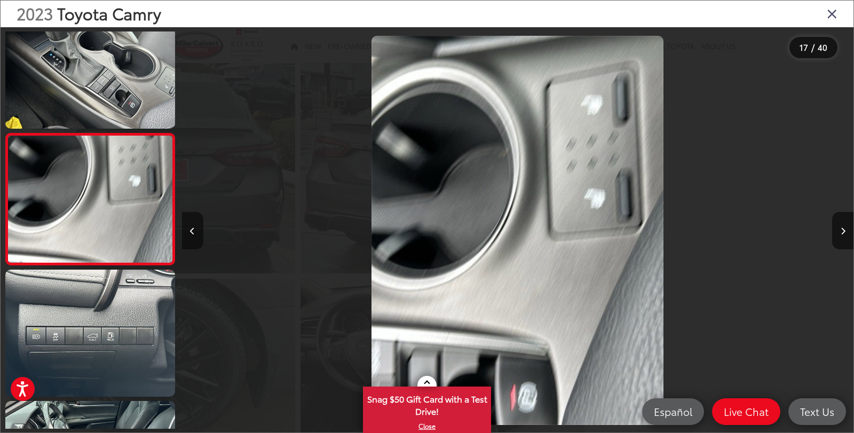
click at [192, 235] on button "Previous image" at bounding box center [192, 230] width 21 height 37
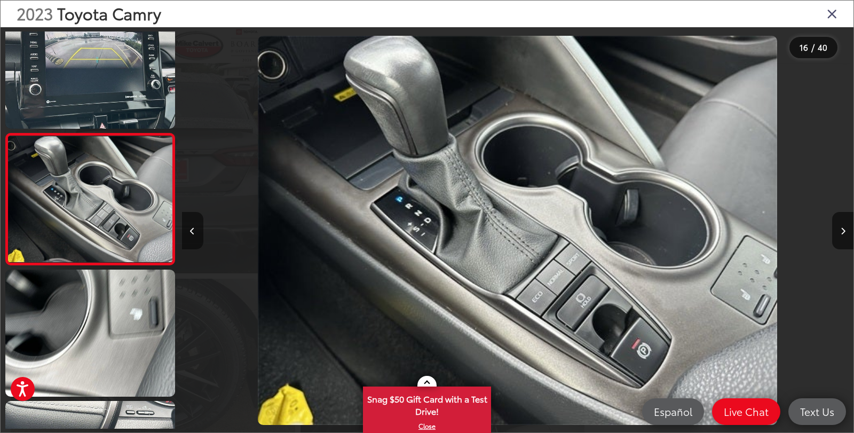
click at [192, 235] on button "Previous image" at bounding box center [192, 230] width 21 height 37
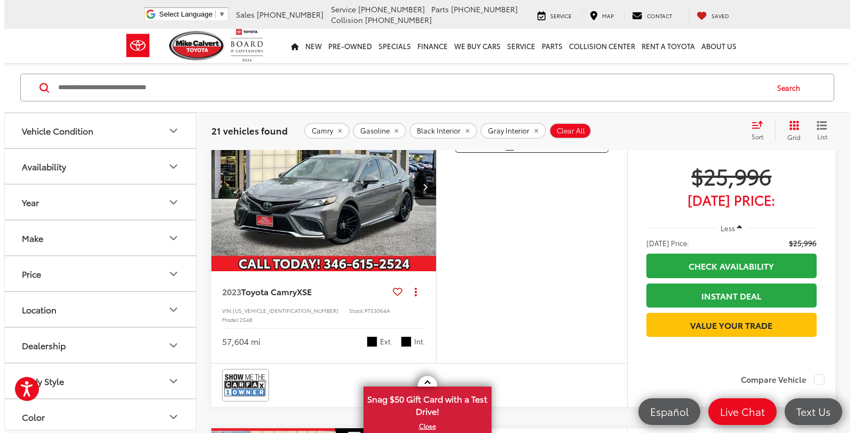
scroll to position [539, 0]
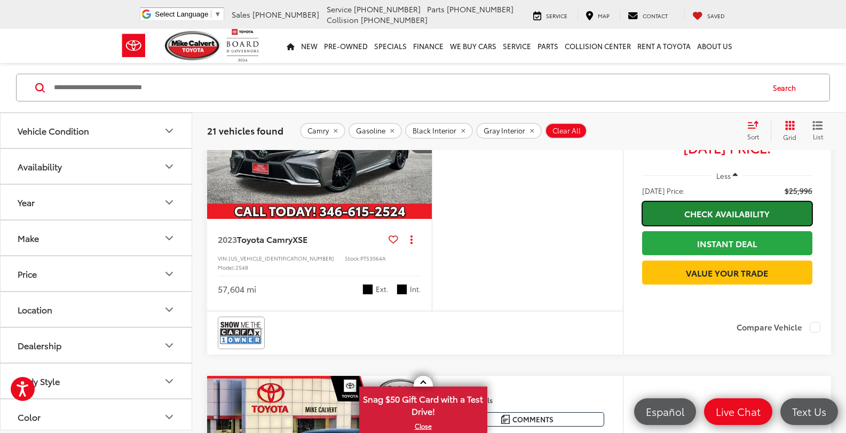
click at [671, 217] on link "Check Availability" at bounding box center [727, 213] width 170 height 24
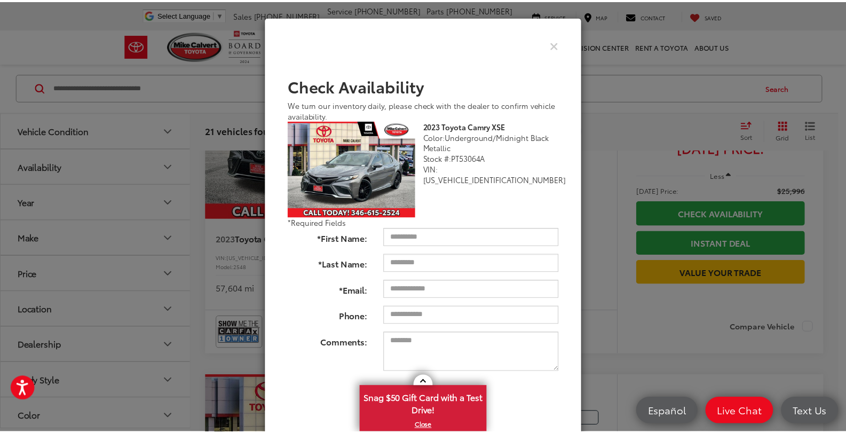
scroll to position [22, 0]
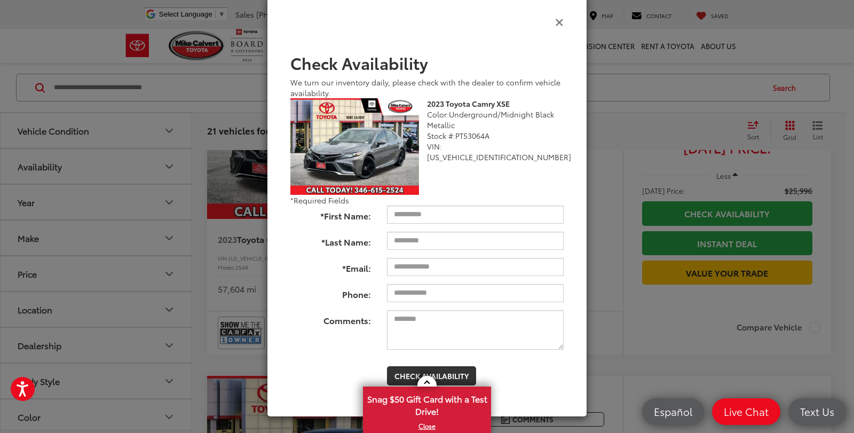
click at [557, 22] on icon "Close" at bounding box center [559, 21] width 9 height 11
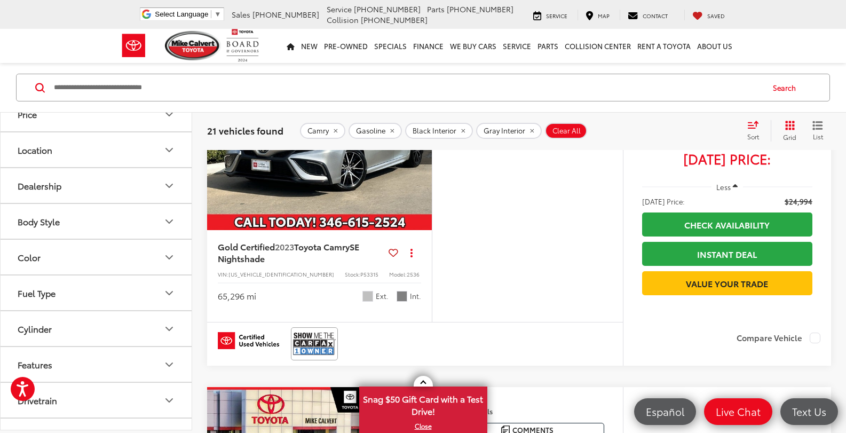
scroll to position [160, 0]
click at [169, 258] on icon "Color" at bounding box center [169, 256] width 6 height 3
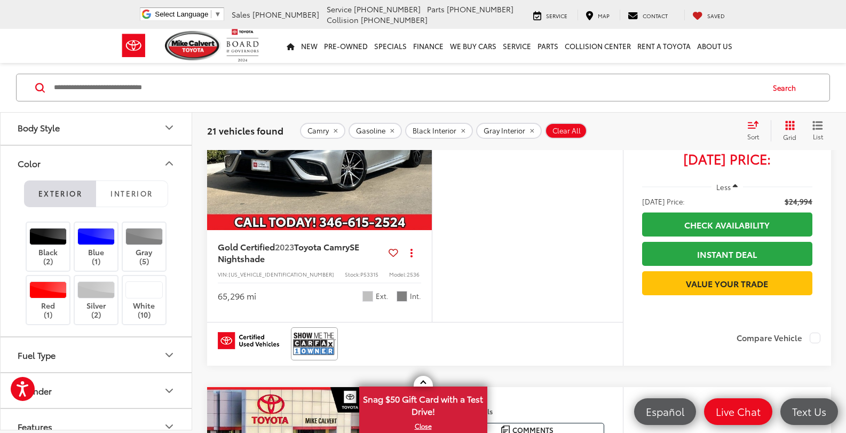
scroll to position [267, 0]
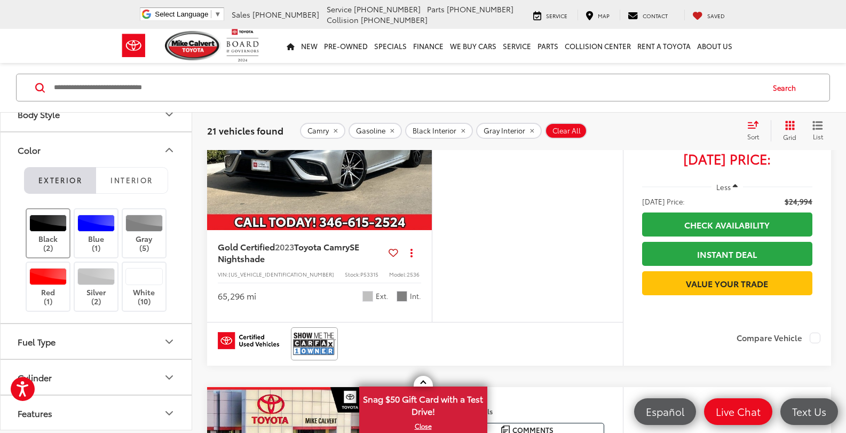
click at [52, 243] on label "Black (2)" at bounding box center [48, 234] width 43 height 38
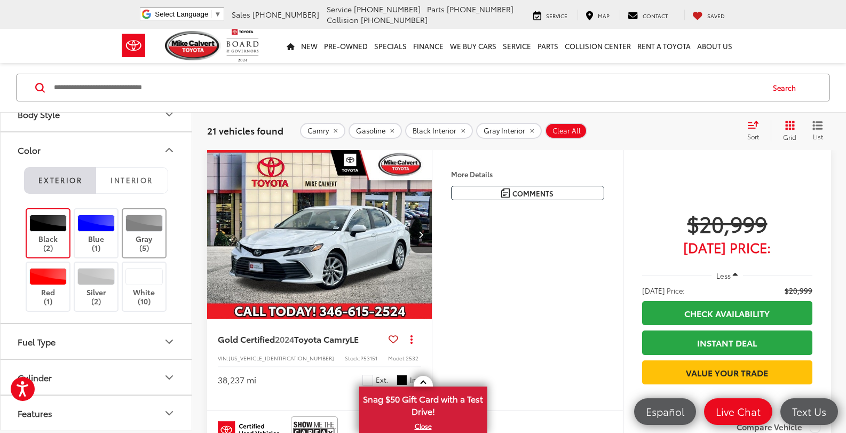
scroll to position [112, 0]
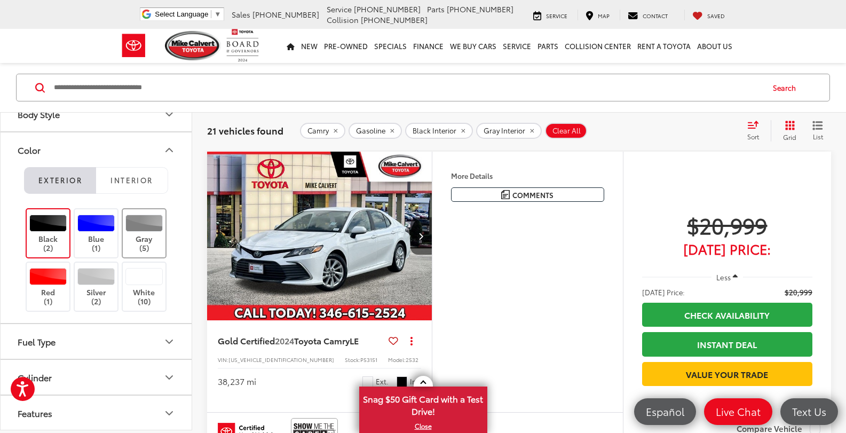
click at [138, 241] on label "Gray (5)" at bounding box center [144, 234] width 43 height 38
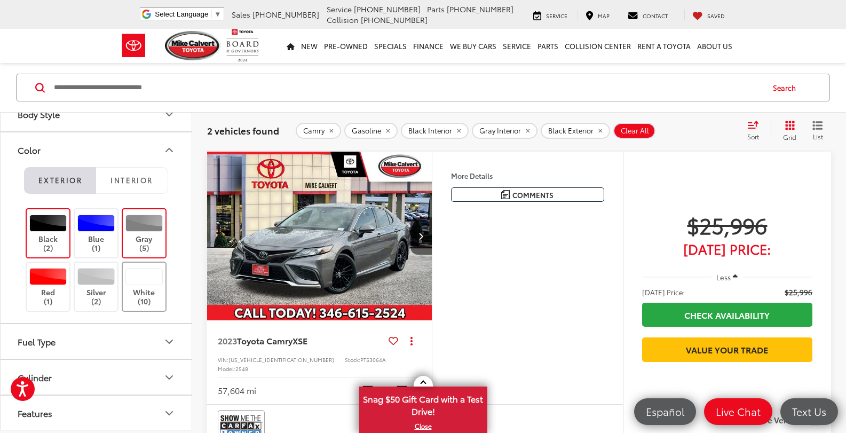
click at [151, 288] on label "White (10)" at bounding box center [144, 287] width 43 height 38
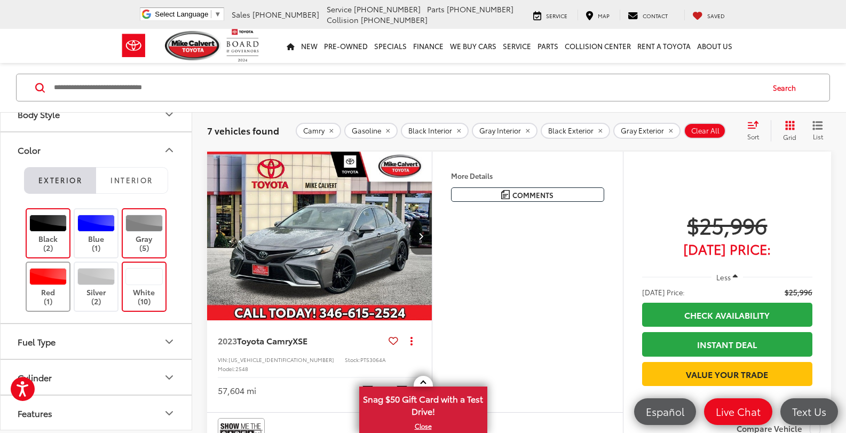
click at [47, 292] on label "Red (1)" at bounding box center [48, 287] width 43 height 38
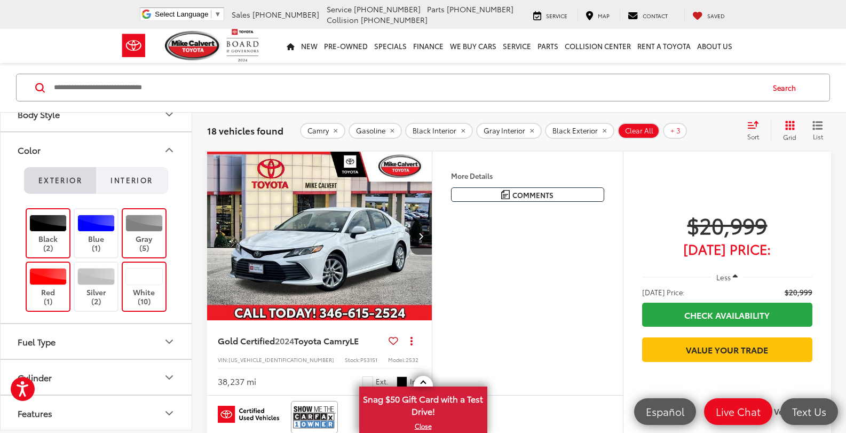
click at [147, 174] on button "Interior" at bounding box center [132, 180] width 72 height 27
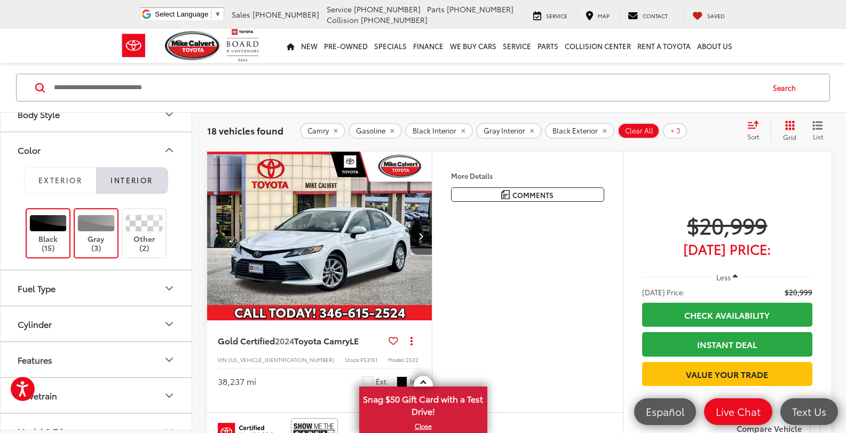
click at [167, 146] on icon "Color" at bounding box center [169, 150] width 13 height 13
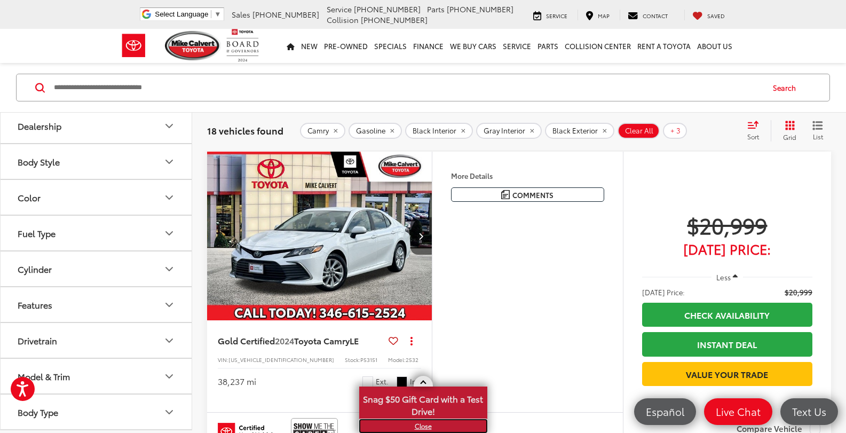
click at [424, 425] on link "X" at bounding box center [423, 426] width 126 height 12
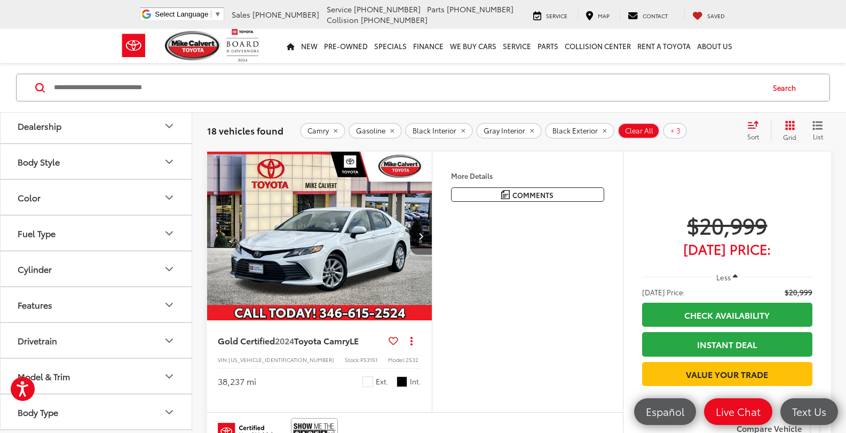
click at [424, 232] on button "Next image" at bounding box center [421, 235] width 21 height 37
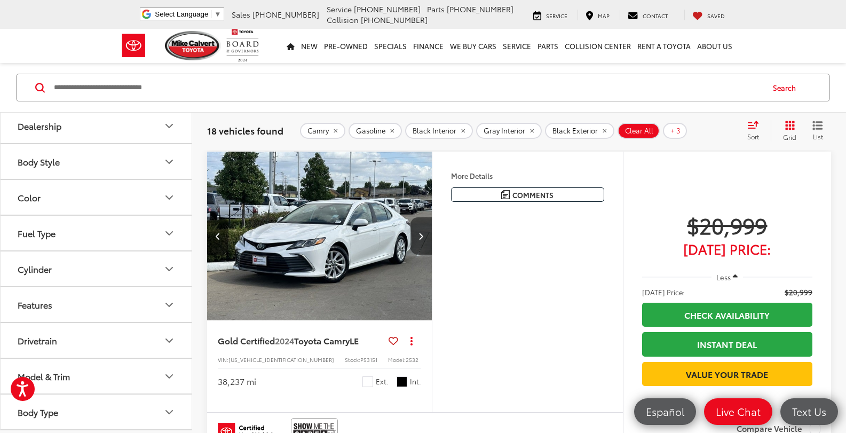
click at [424, 232] on button "Next image" at bounding box center [421, 235] width 21 height 37
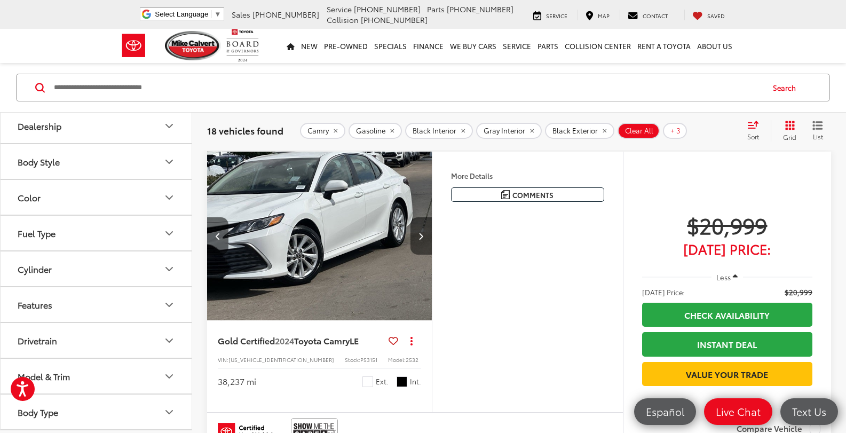
click at [424, 232] on button "Next image" at bounding box center [421, 235] width 21 height 37
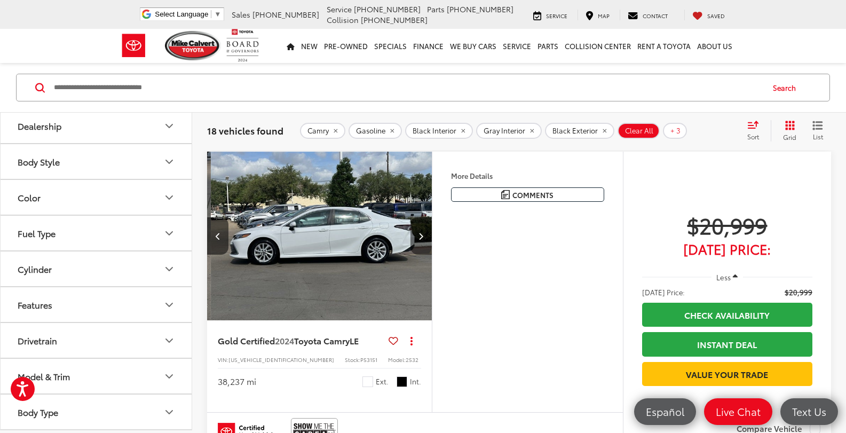
scroll to position [0, 679]
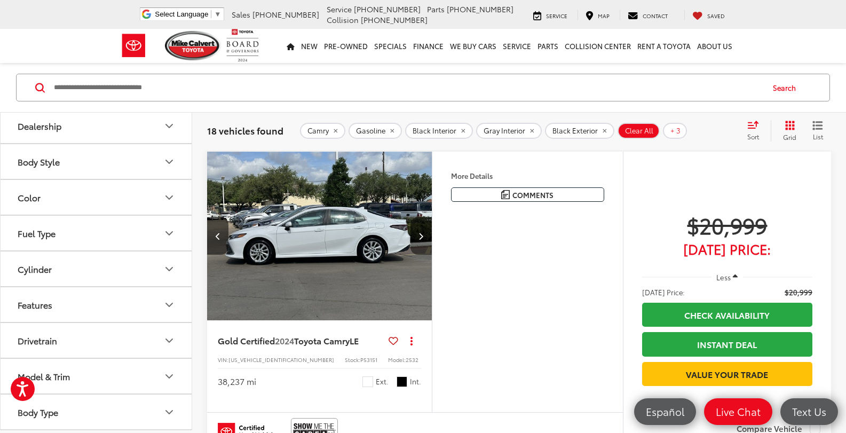
click at [424, 232] on button "Next image" at bounding box center [421, 235] width 21 height 37
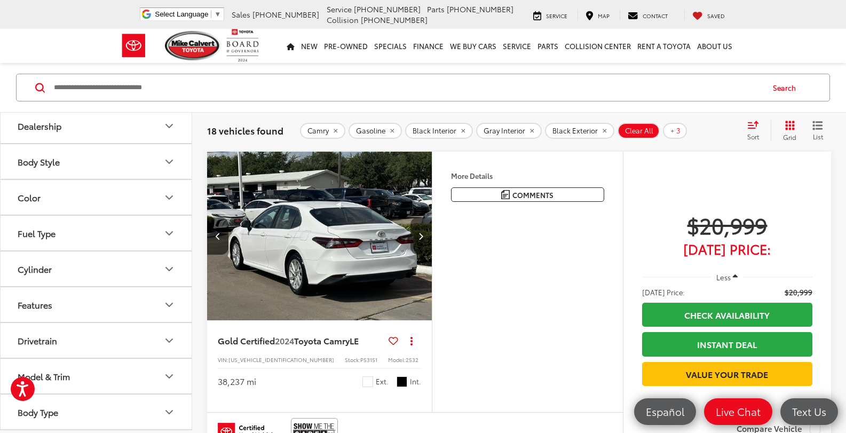
click at [424, 232] on button "Next image" at bounding box center [421, 235] width 21 height 37
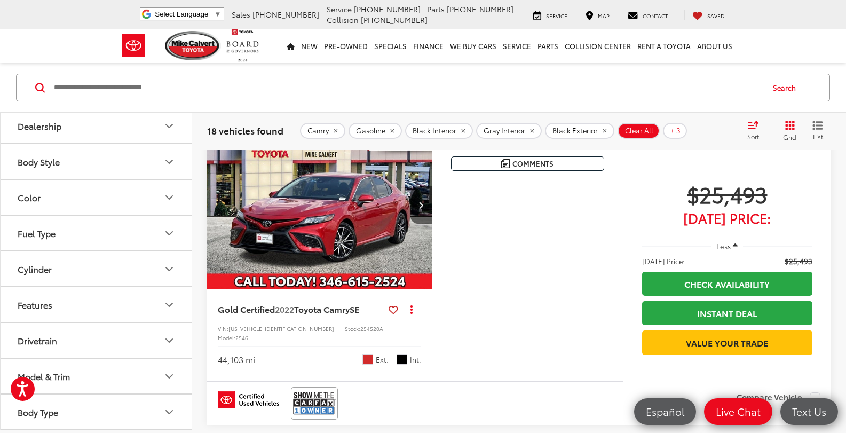
scroll to position [1447, 0]
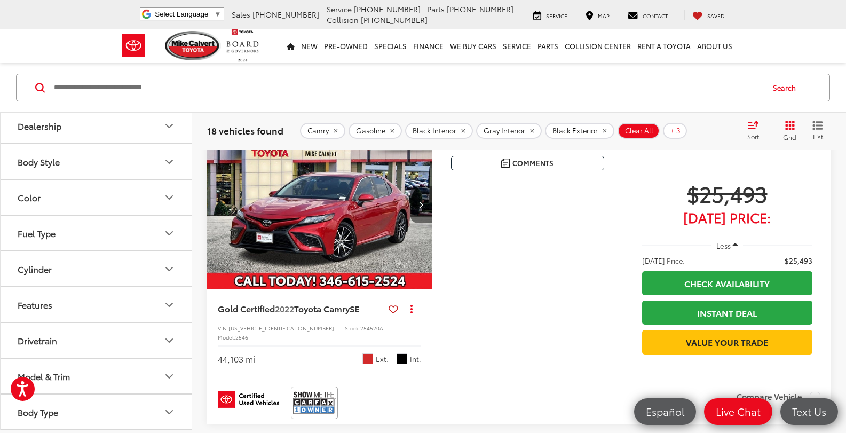
click at [422, 212] on button "Next image" at bounding box center [421, 204] width 21 height 37
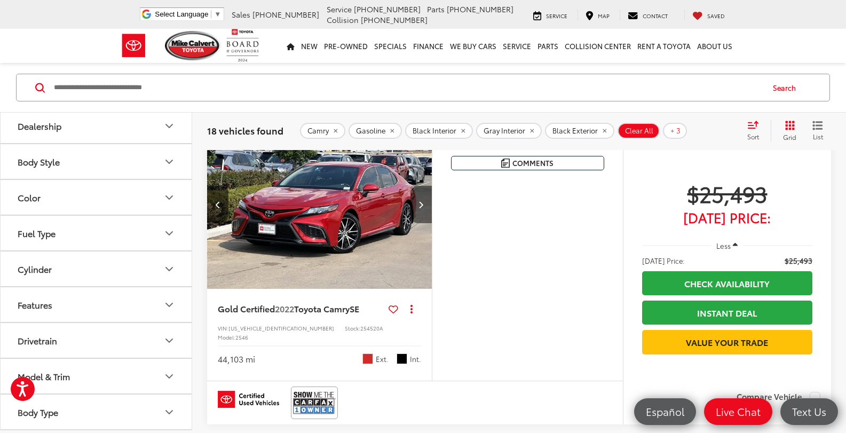
click at [422, 212] on button "Next image" at bounding box center [421, 204] width 21 height 37
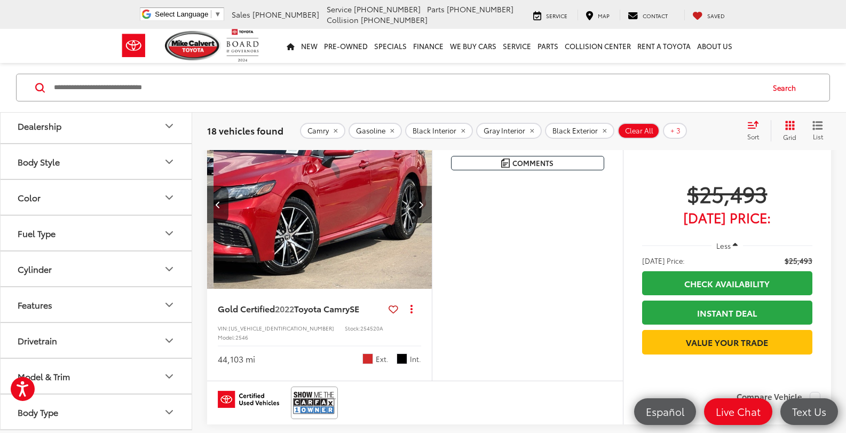
scroll to position [0, 452]
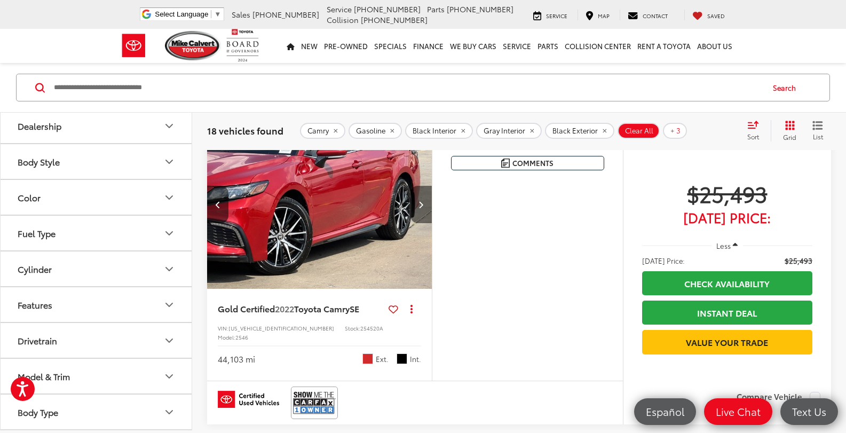
click at [422, 212] on button "Next image" at bounding box center [421, 204] width 21 height 37
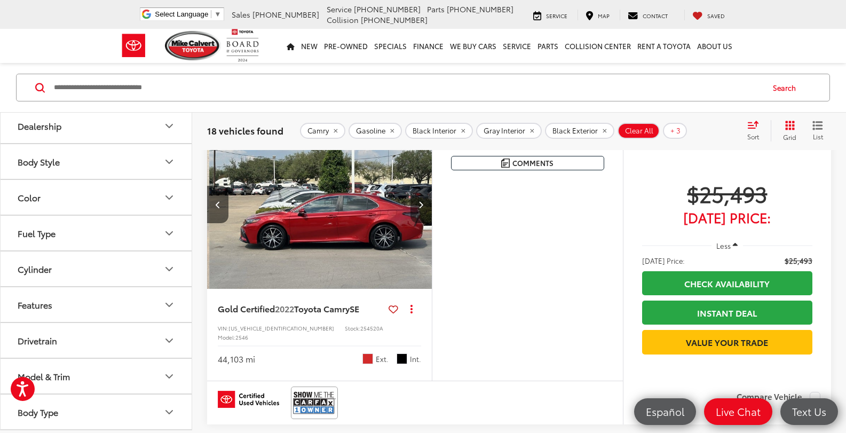
scroll to position [0, 679]
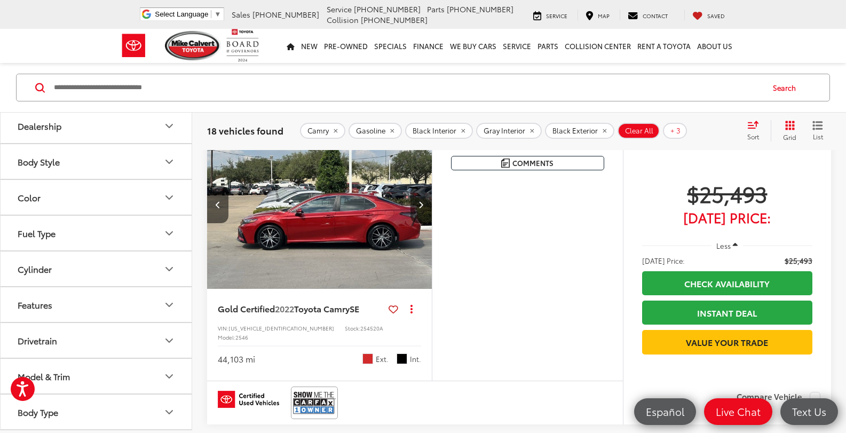
click at [422, 212] on button "Next image" at bounding box center [421, 204] width 21 height 37
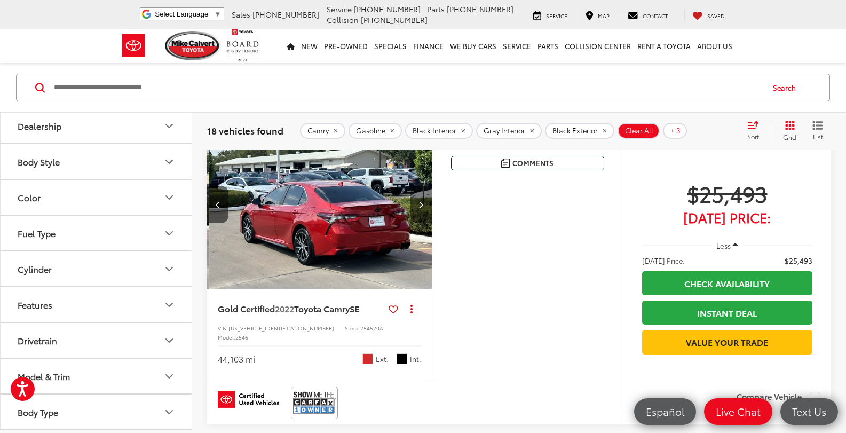
scroll to position [0, 905]
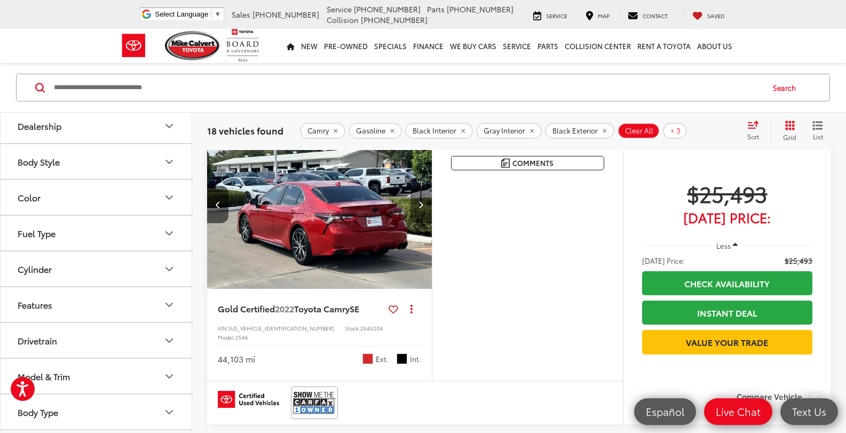
click at [422, 212] on button "Next image" at bounding box center [421, 204] width 21 height 37
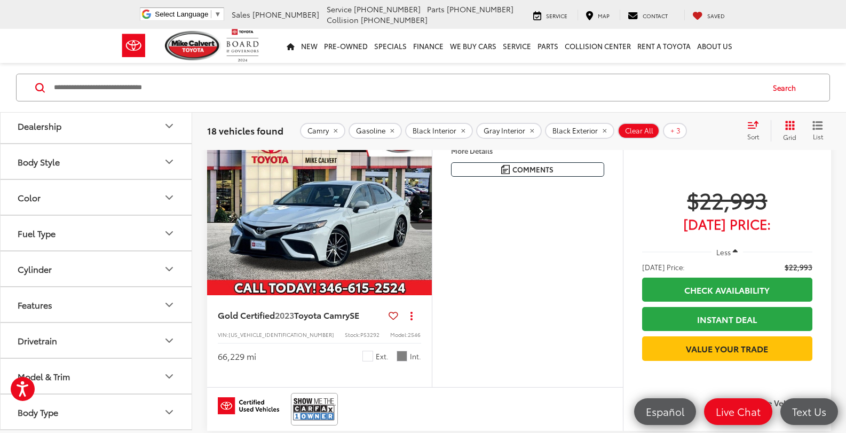
scroll to position [1767, 0]
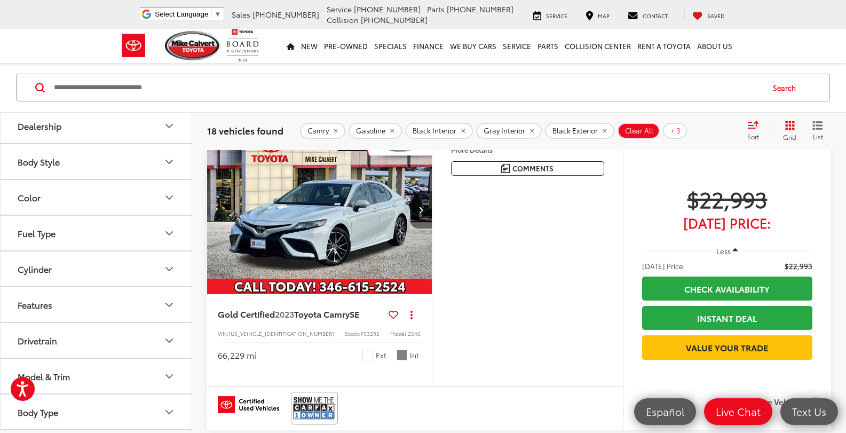
click at [420, 215] on button "Next image" at bounding box center [421, 209] width 21 height 37
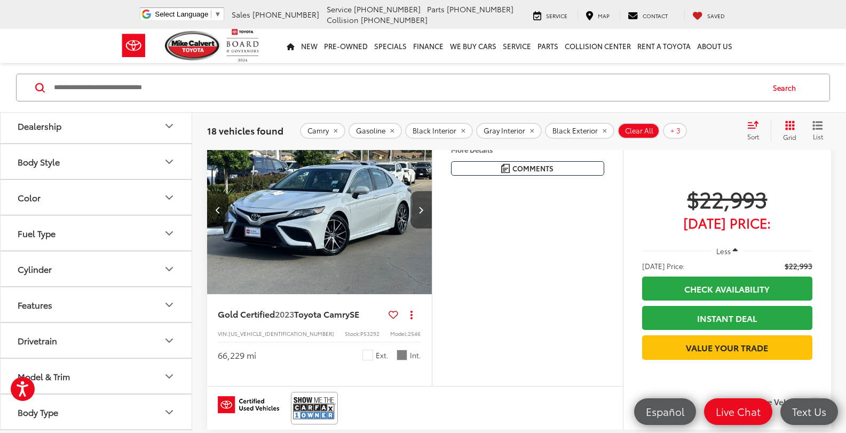
click at [420, 215] on button "Next image" at bounding box center [421, 209] width 21 height 37
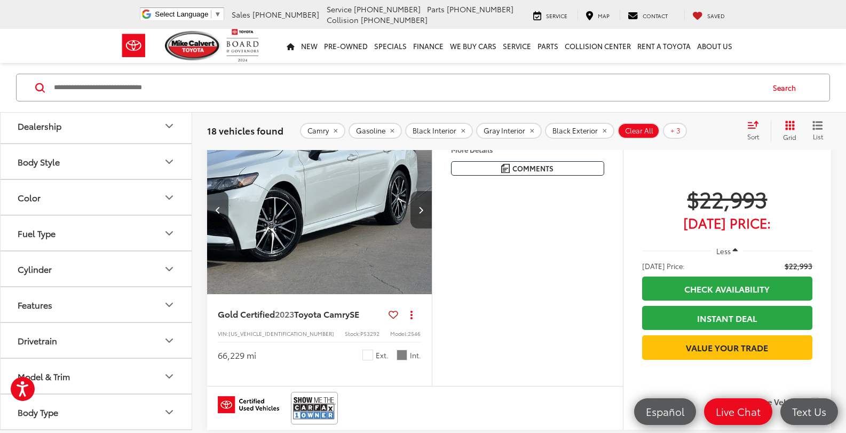
click at [420, 215] on button "Next image" at bounding box center [421, 209] width 21 height 37
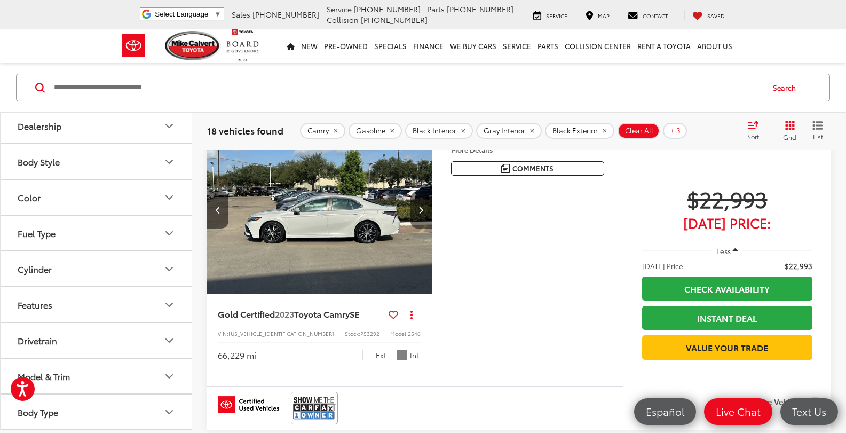
click at [420, 215] on button "Next image" at bounding box center [421, 209] width 21 height 37
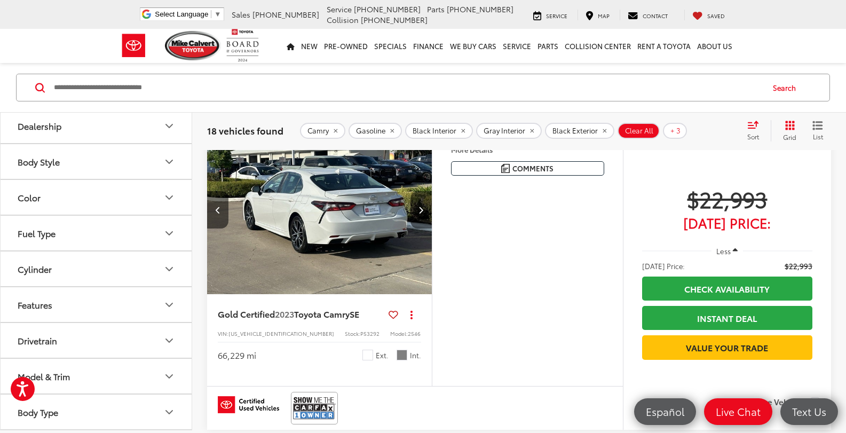
click at [420, 215] on button "Next image" at bounding box center [421, 209] width 21 height 37
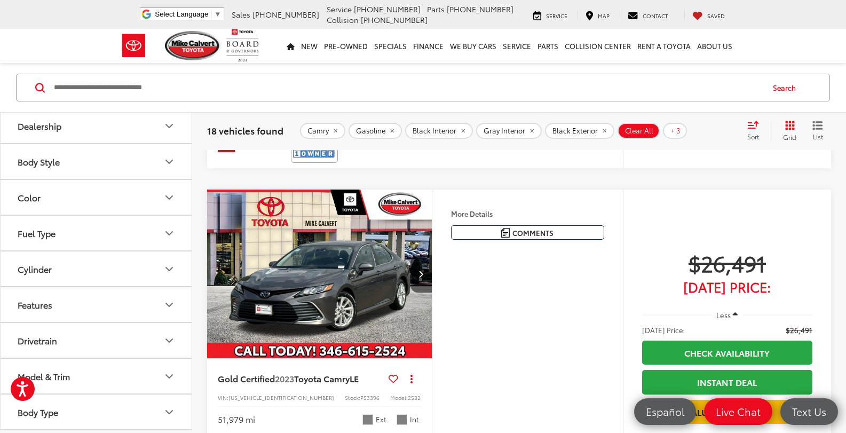
scroll to position [2408, 0]
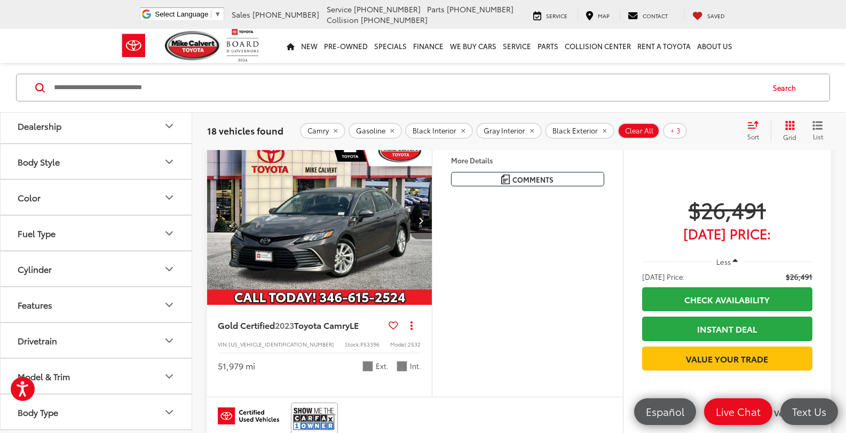
click at [422, 212] on button "Next image" at bounding box center [421, 220] width 21 height 37
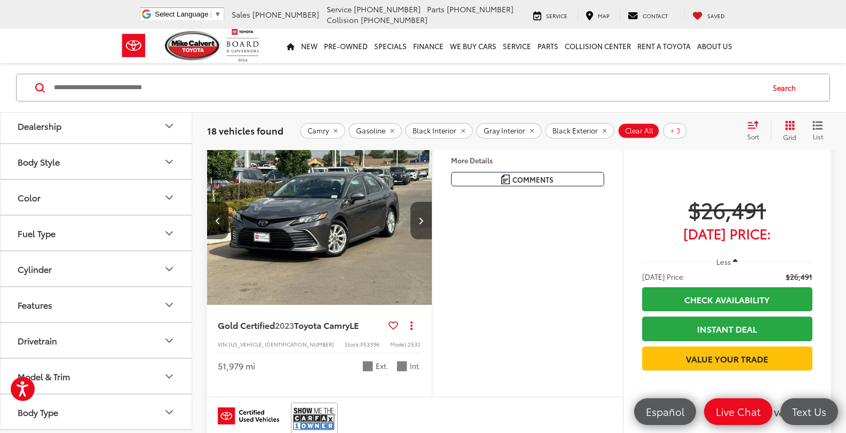
click at [422, 212] on button "Next image" at bounding box center [421, 220] width 21 height 37
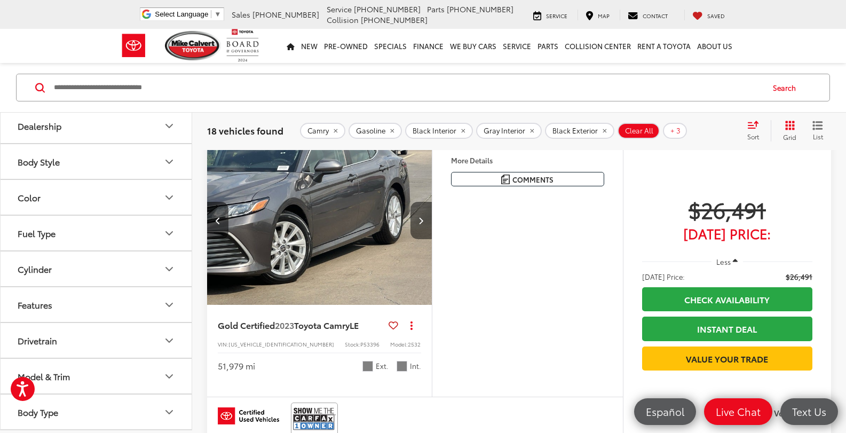
click at [422, 212] on button "Next image" at bounding box center [421, 220] width 21 height 37
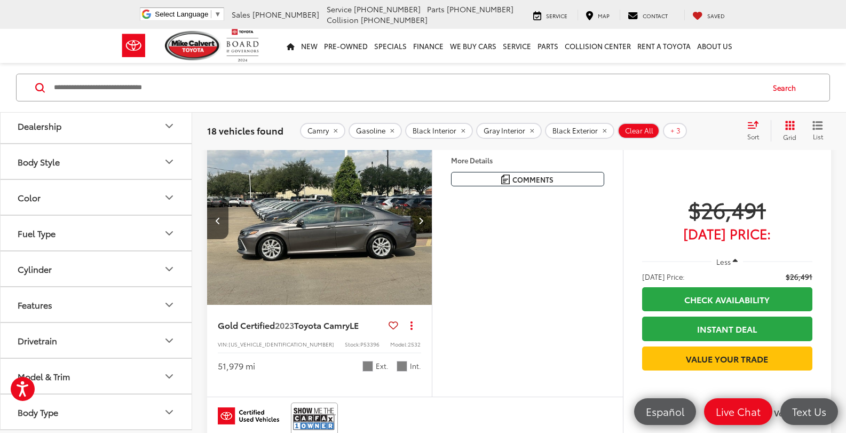
click at [422, 212] on button "Next image" at bounding box center [421, 220] width 21 height 37
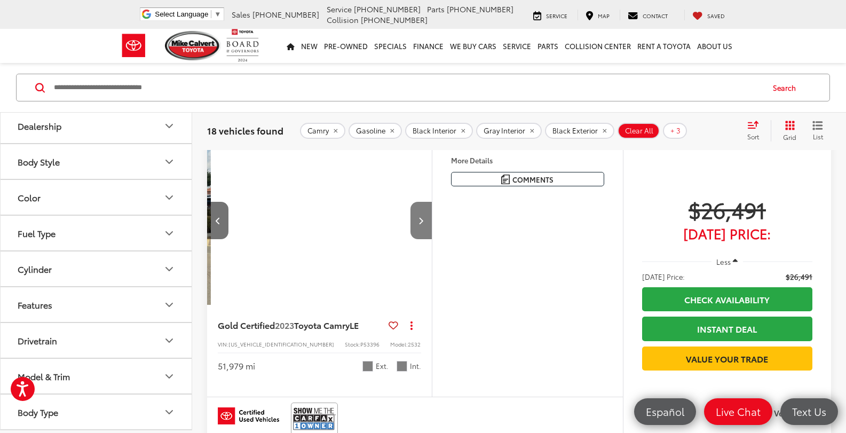
scroll to position [0, 905]
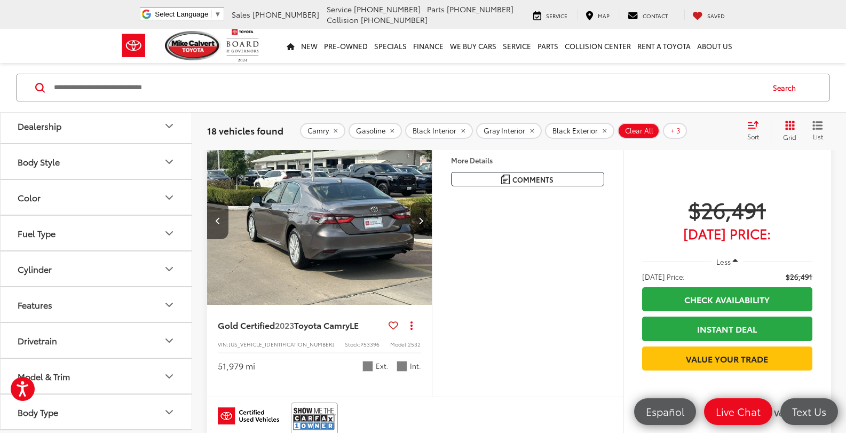
click at [422, 212] on button "Next image" at bounding box center [421, 220] width 21 height 37
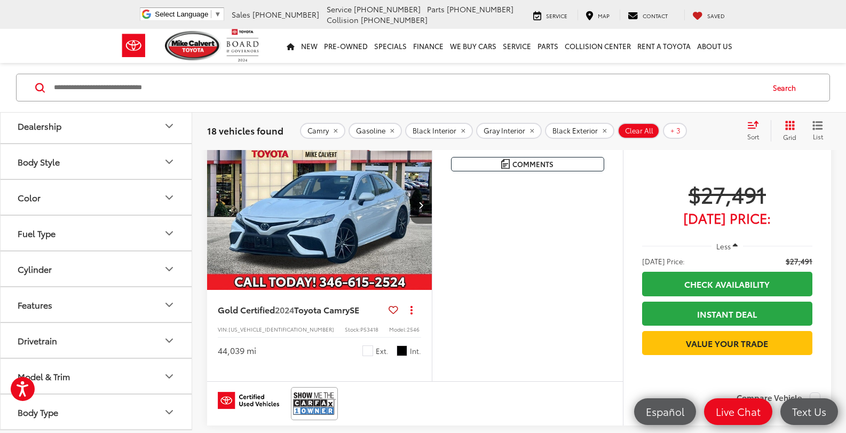
scroll to position [2782, 0]
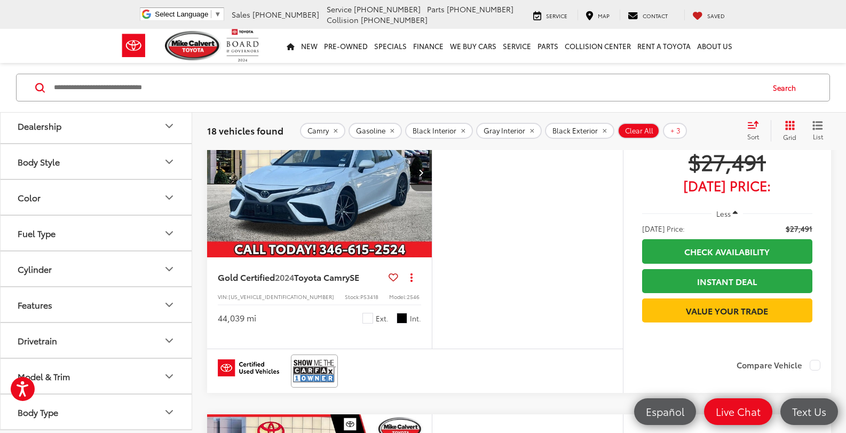
click at [419, 174] on icon "Next image" at bounding box center [421, 172] width 5 height 7
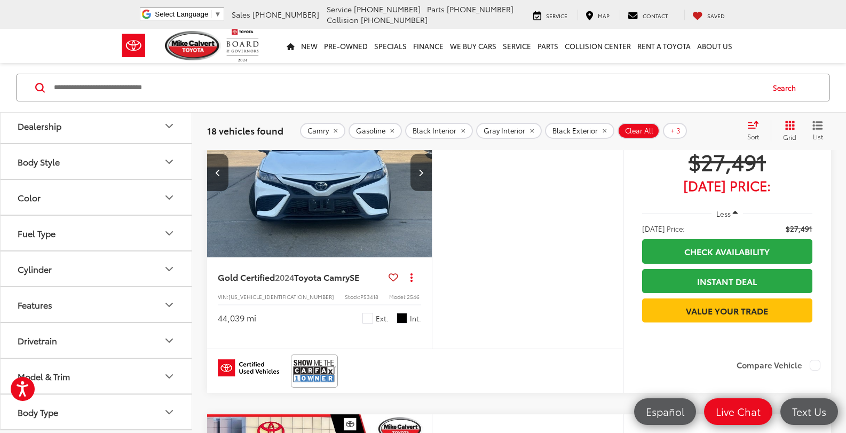
click at [419, 174] on icon "Next image" at bounding box center [421, 172] width 5 height 7
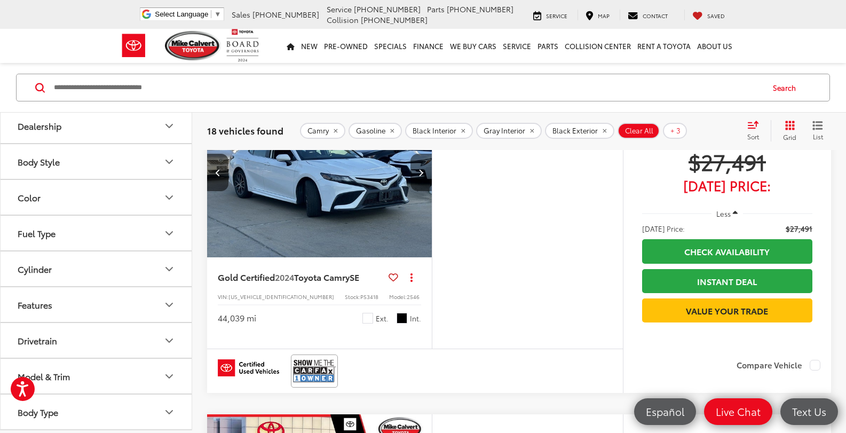
click at [419, 174] on icon "Next image" at bounding box center [421, 172] width 5 height 7
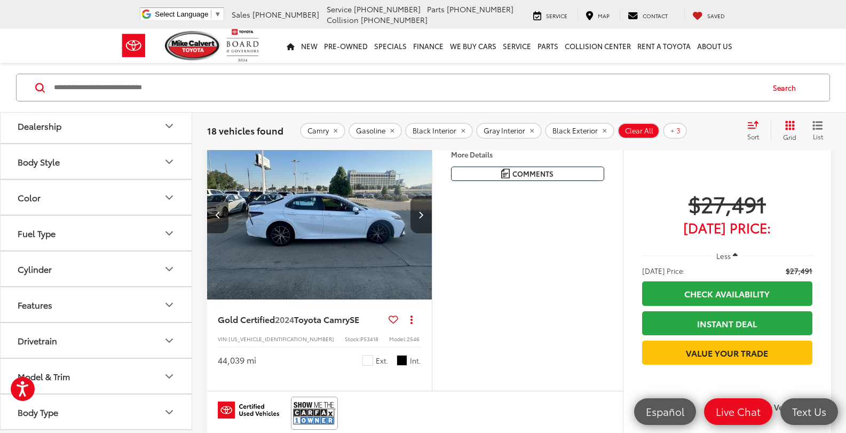
scroll to position [2675, 0]
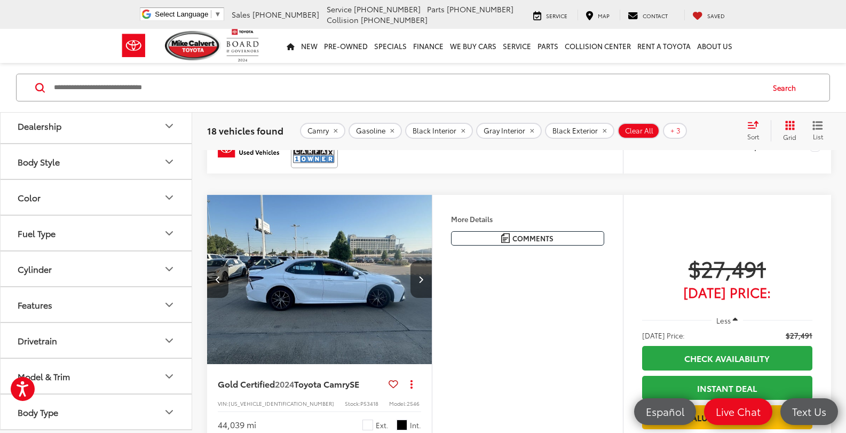
click at [424, 277] on button "Next image" at bounding box center [421, 279] width 21 height 37
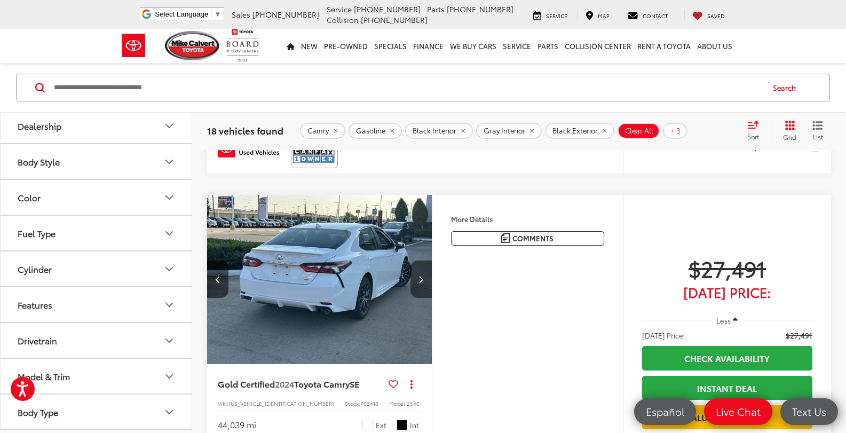
click at [423, 277] on icon "Next image" at bounding box center [421, 278] width 5 height 7
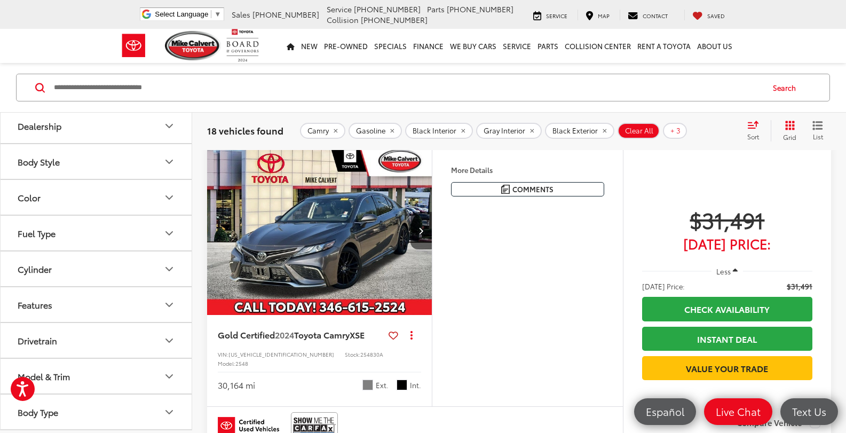
scroll to position [3049, 0]
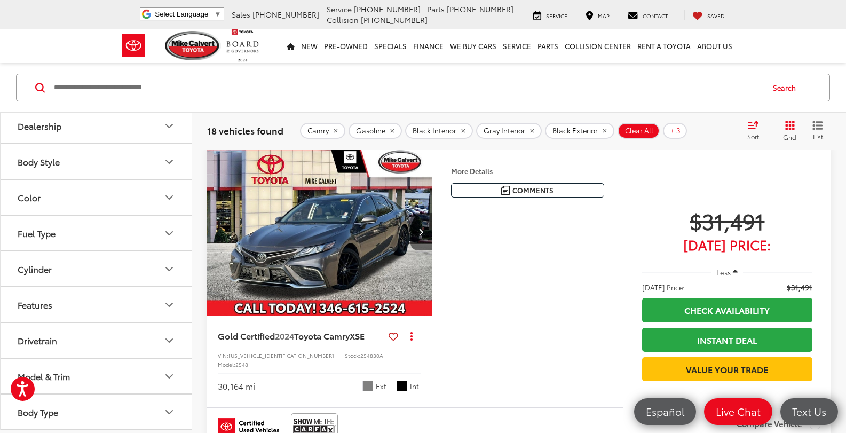
click at [420, 236] on button "Next image" at bounding box center [421, 231] width 21 height 37
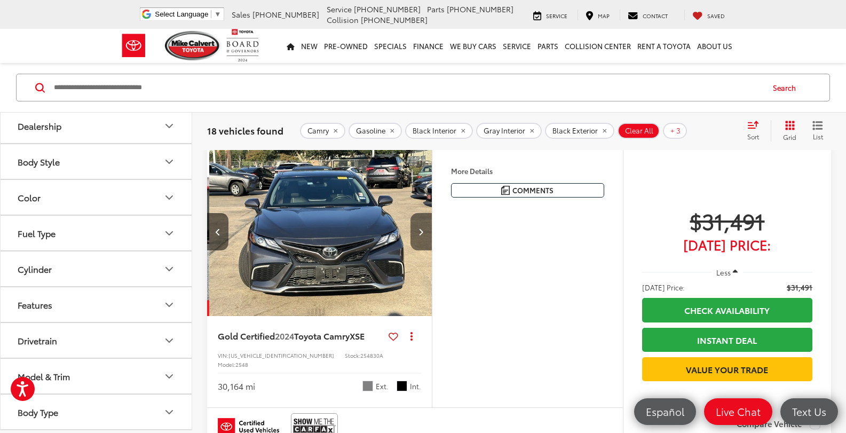
scroll to position [0, 226]
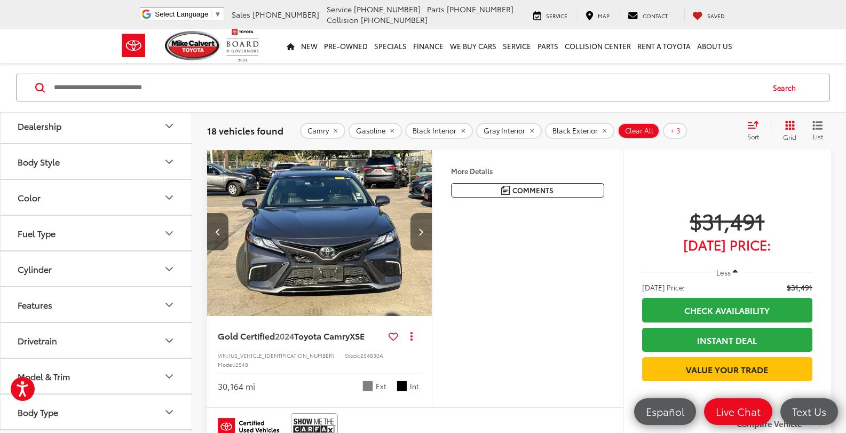
click at [420, 236] on button "Next image" at bounding box center [421, 231] width 21 height 37
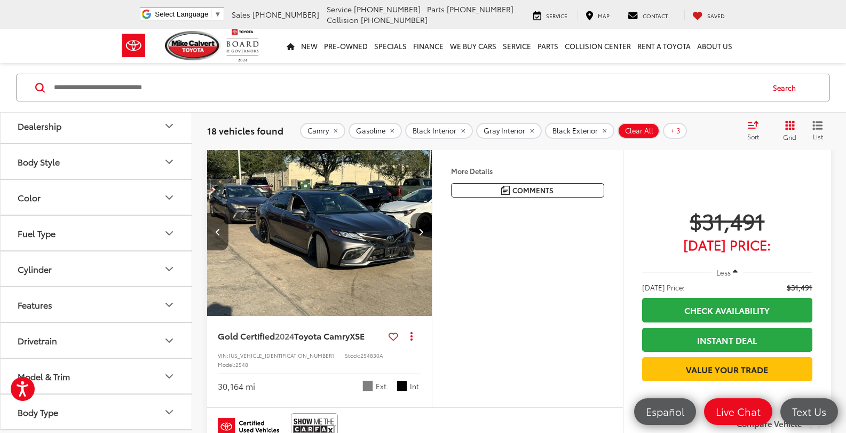
click at [420, 236] on button "Next image" at bounding box center [421, 231] width 21 height 37
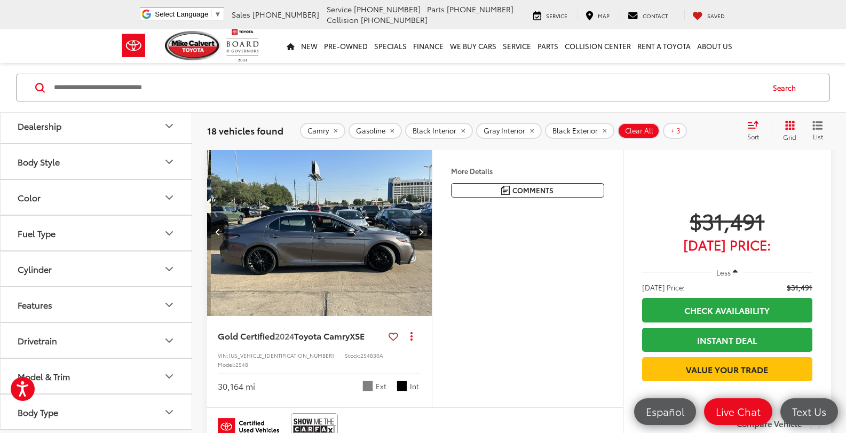
scroll to position [0, 679]
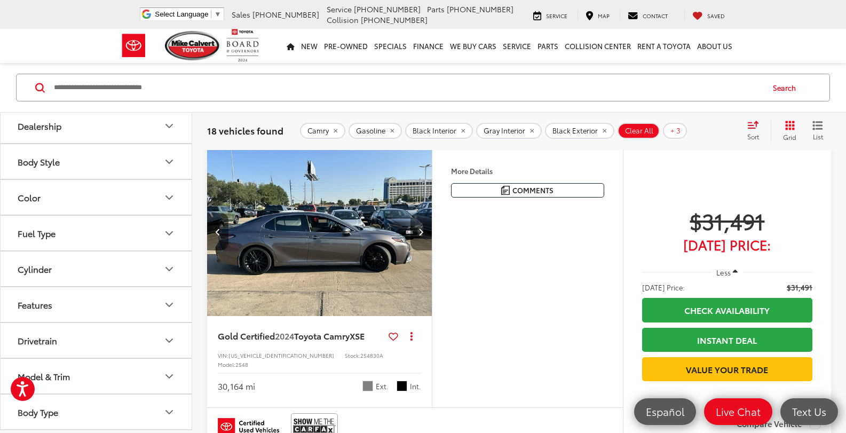
click at [420, 236] on button "Next image" at bounding box center [421, 231] width 21 height 37
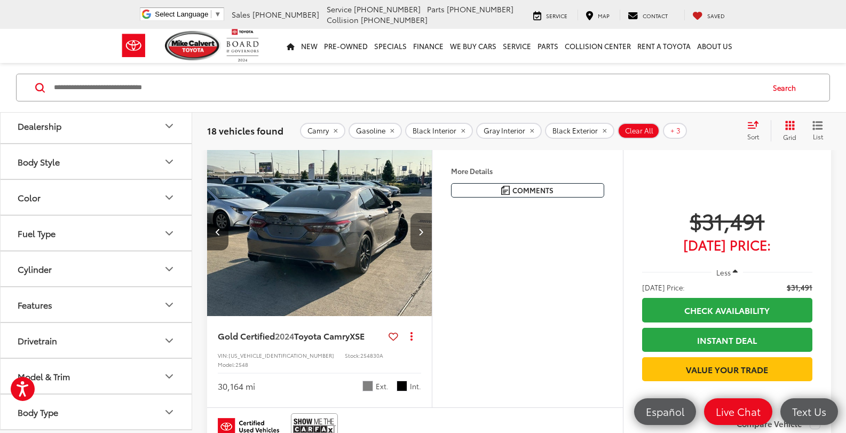
click at [420, 236] on button "Next image" at bounding box center [421, 231] width 21 height 37
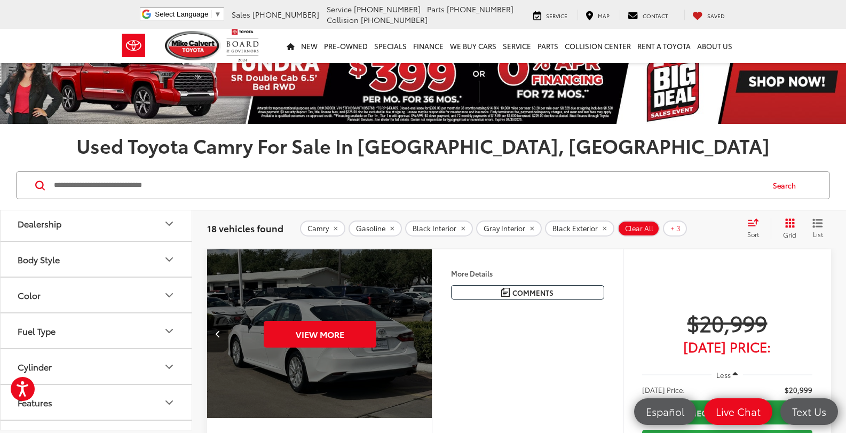
scroll to position [0, 0]
